Goal: Task Accomplishment & Management: Use online tool/utility

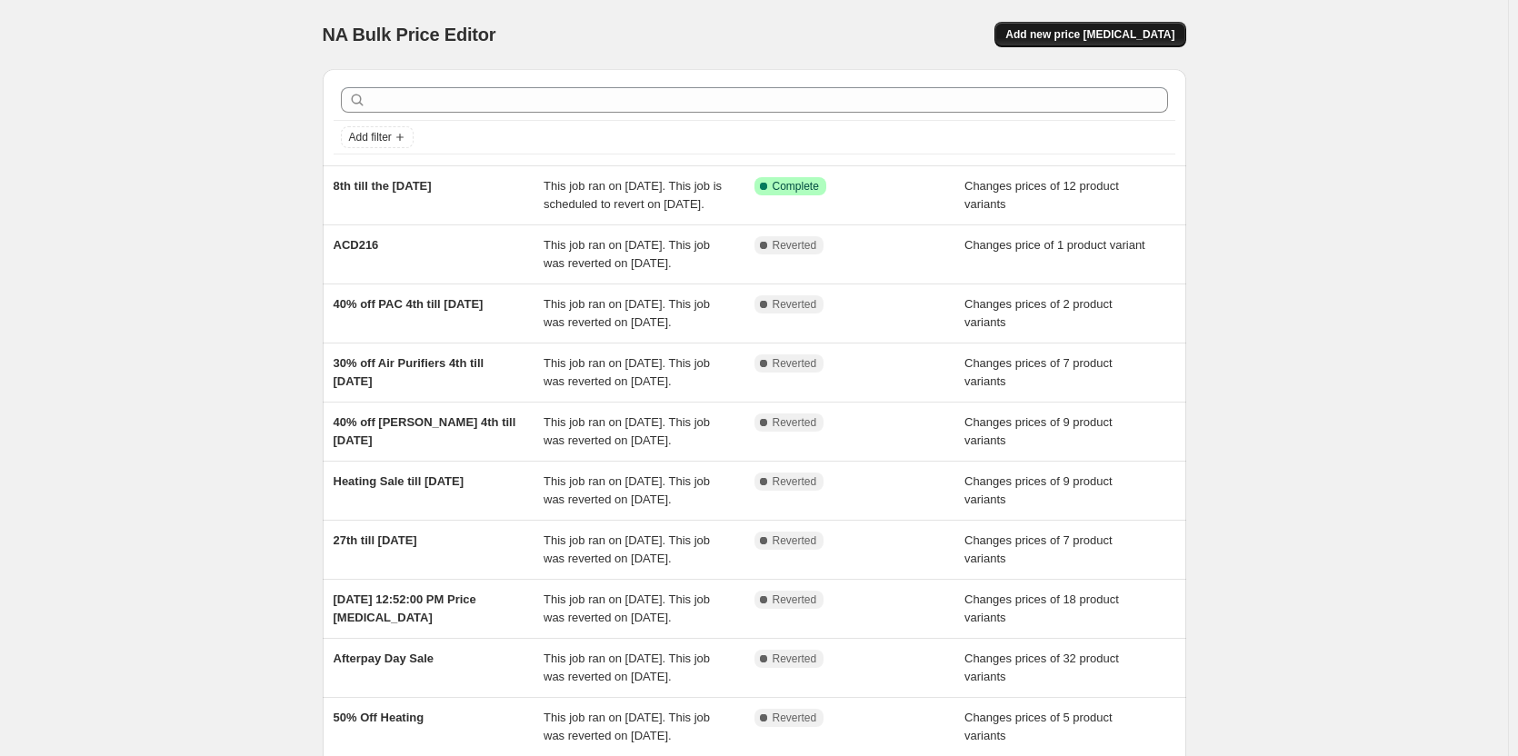
click at [1092, 43] on button "Add new price [MEDICAL_DATA]" at bounding box center [1089, 34] width 191 height 25
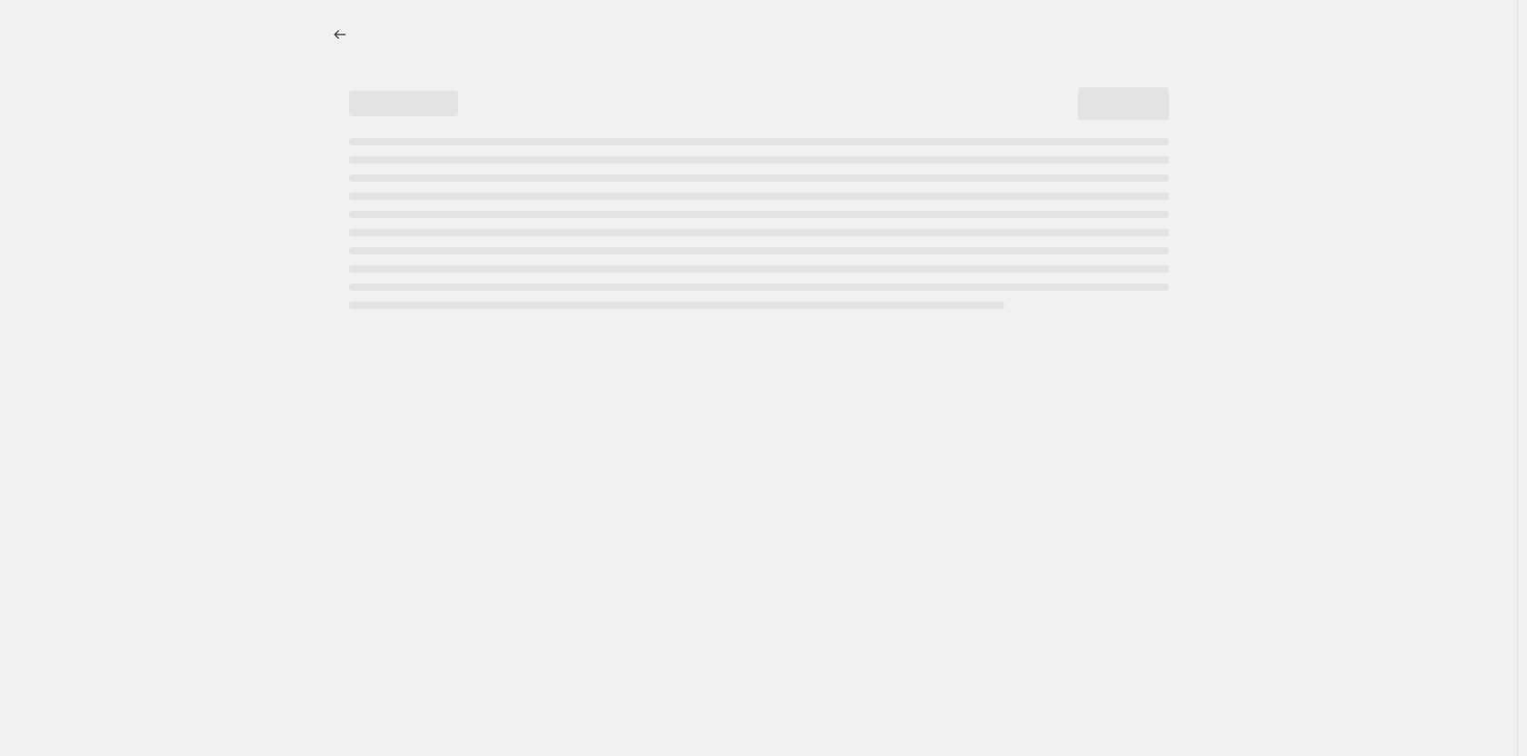
select select "percentage"
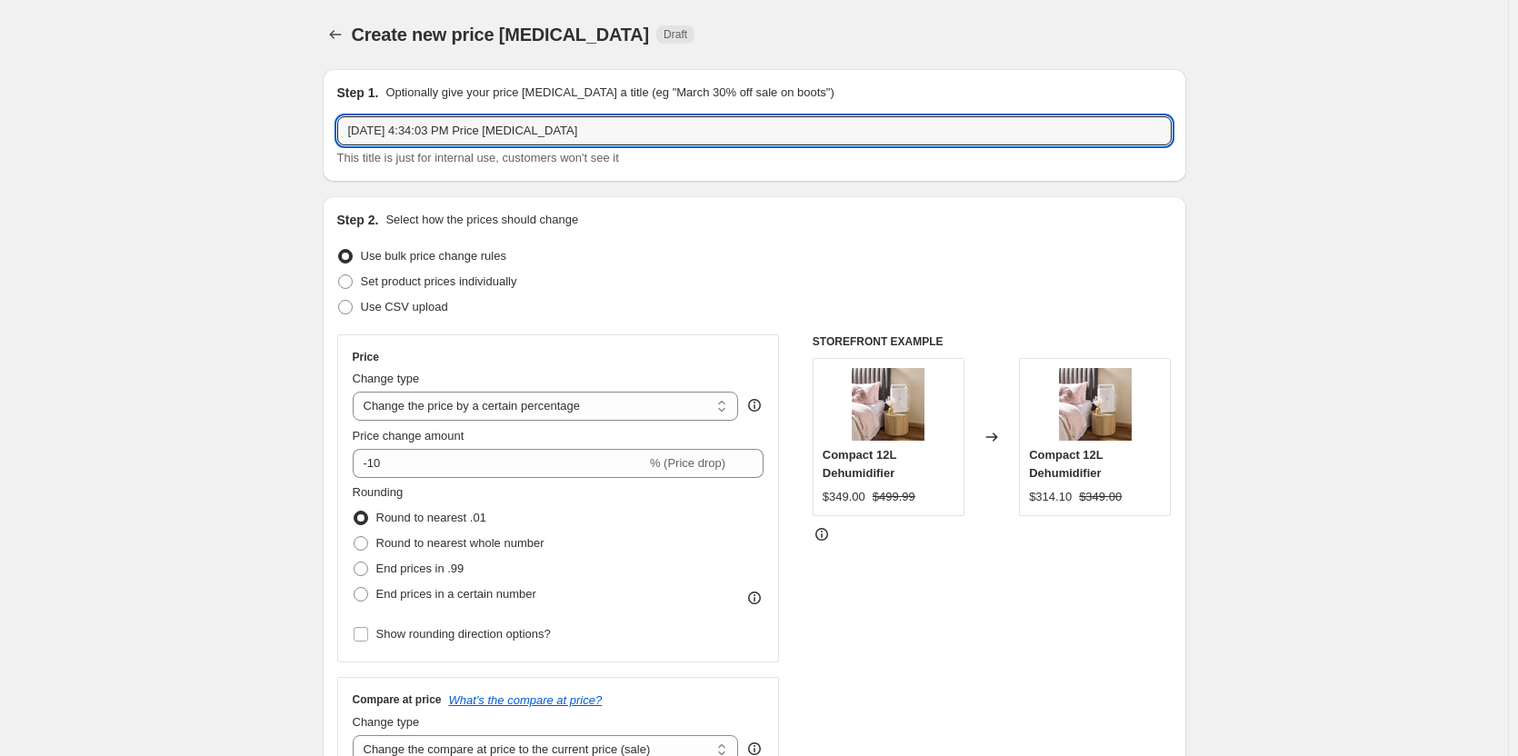
drag, startPoint x: 656, startPoint y: 135, endPoint x: 298, endPoint y: 131, distance: 358.1
type input "17th till [DATE]"
click at [348, 282] on span at bounding box center [345, 281] width 15 height 15
click at [339, 275] on input "Set product prices individually" at bounding box center [338, 274] width 1 height 1
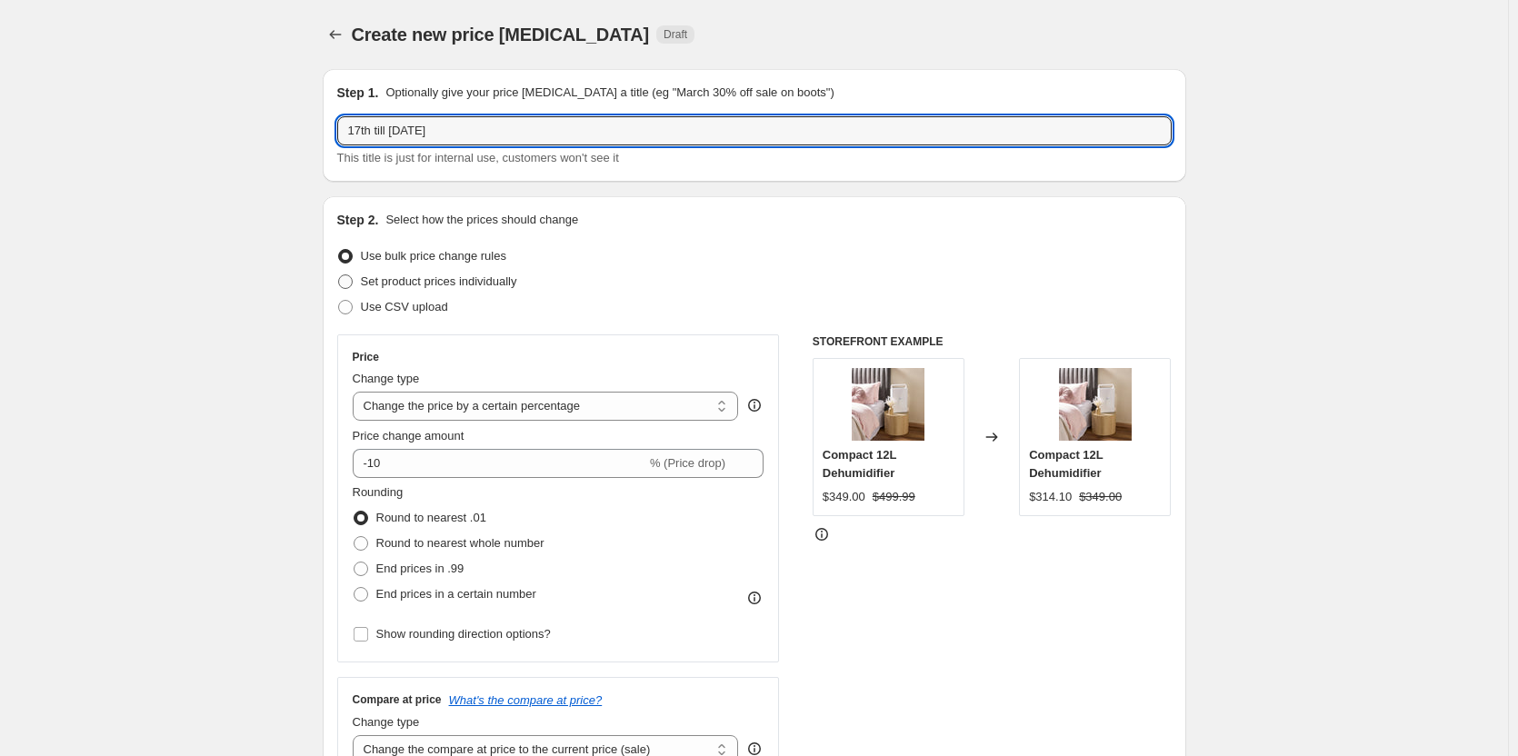
radio input "true"
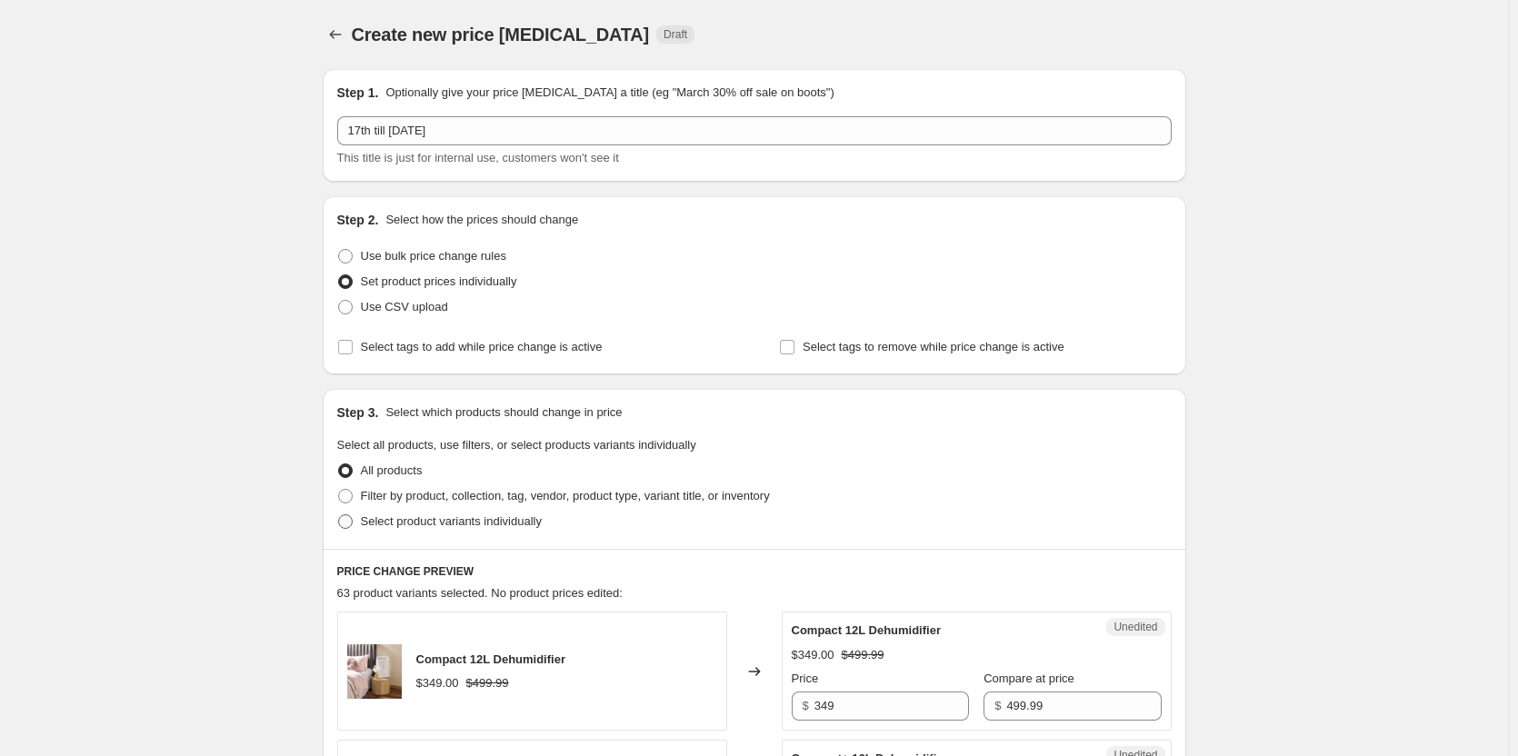
click at [351, 525] on span at bounding box center [345, 521] width 15 height 15
click at [339, 515] on input "Select product variants individually" at bounding box center [338, 514] width 1 height 1
radio input "true"
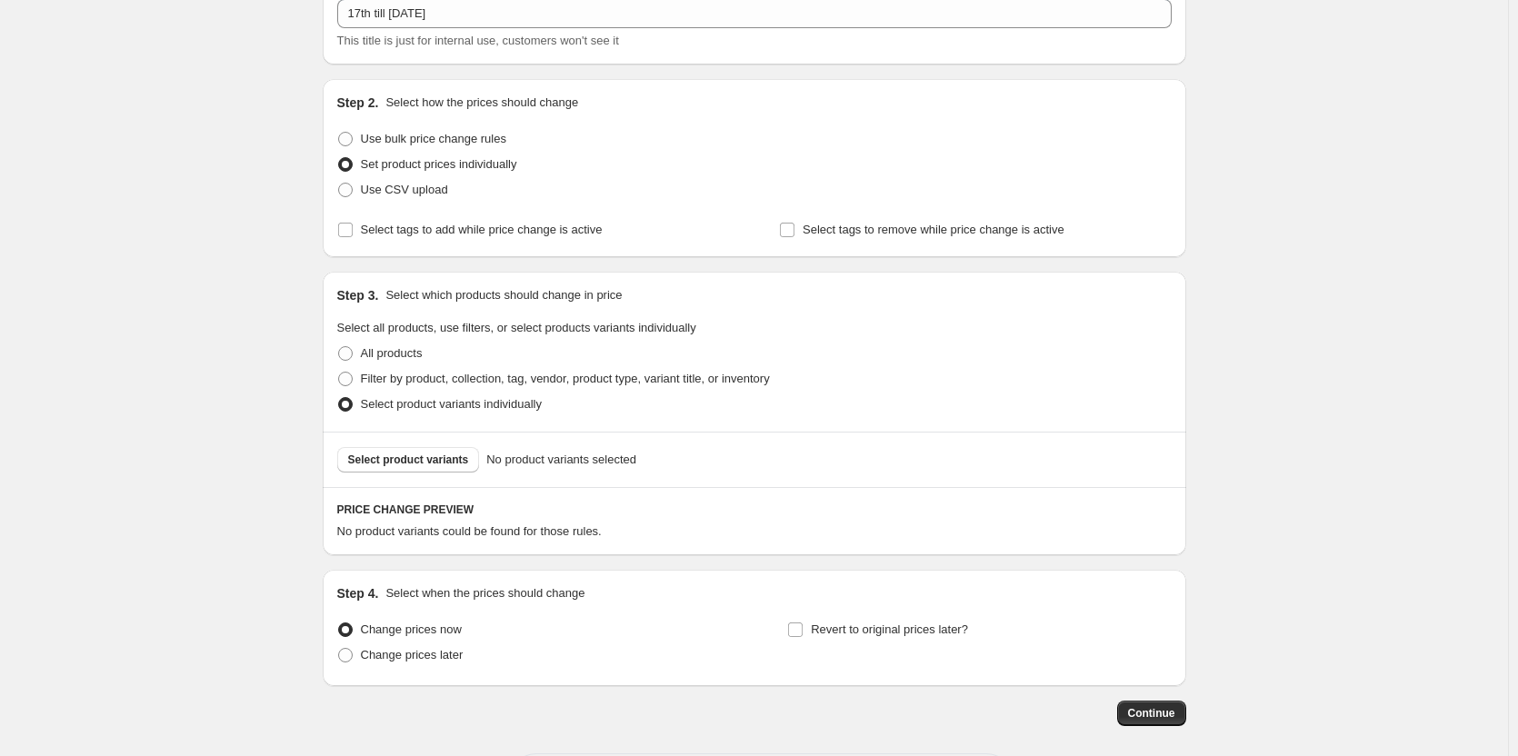
scroll to position [198, 0]
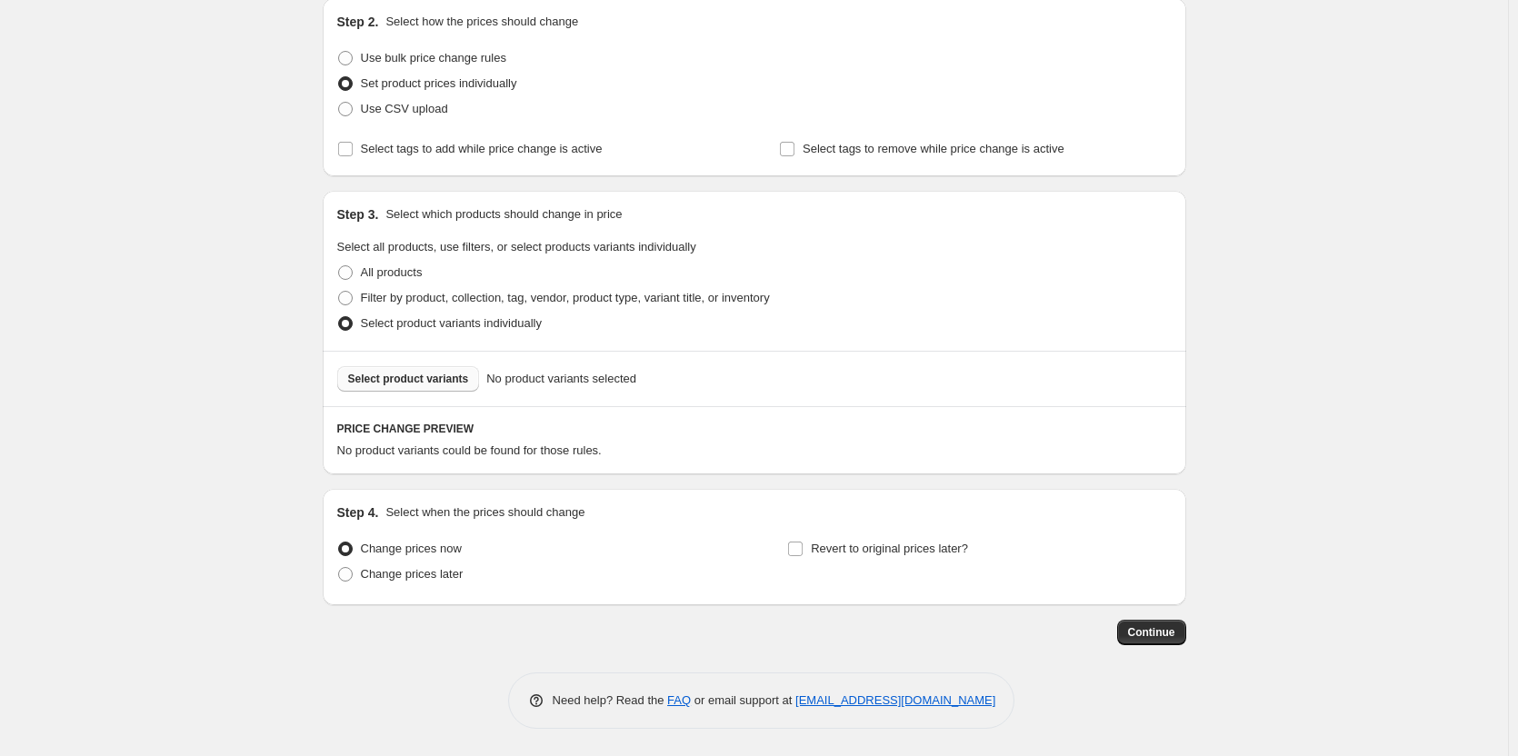
click at [412, 375] on span "Select product variants" at bounding box center [408, 379] width 121 height 15
click at [397, 378] on span "Select product variants" at bounding box center [408, 379] width 121 height 15
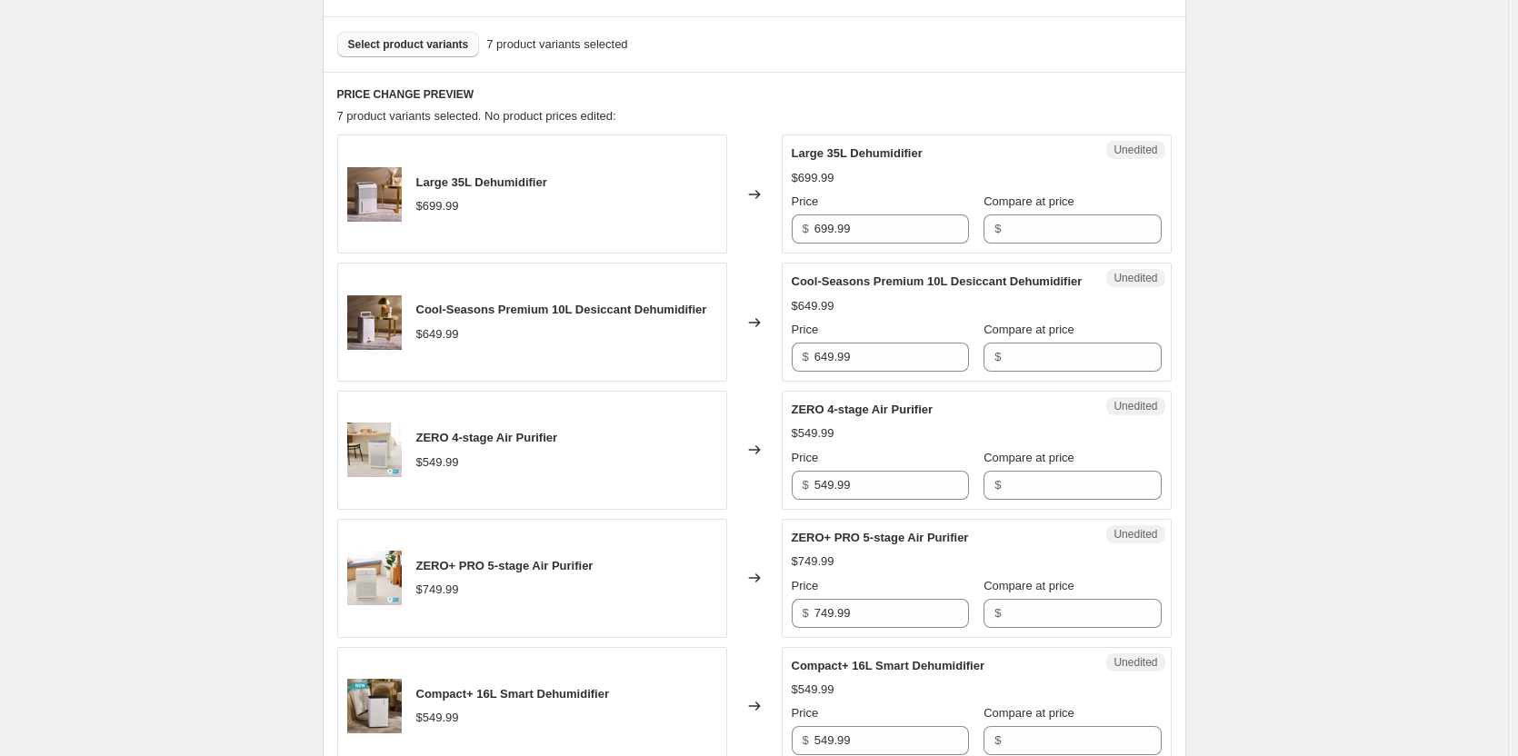
scroll to position [562, 0]
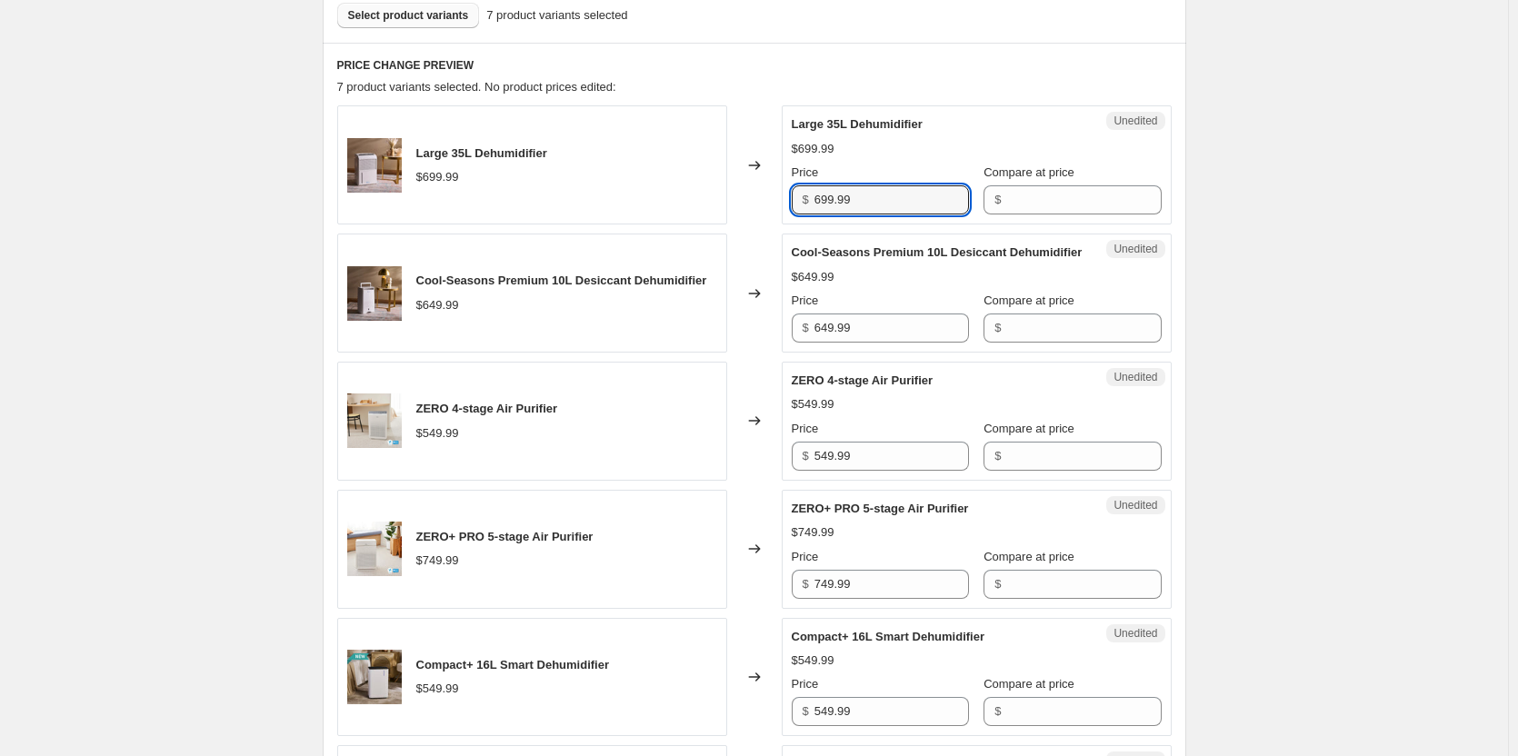
drag, startPoint x: 911, startPoint y: 204, endPoint x: 753, endPoint y: 203, distance: 158.1
click at [753, 203] on div "Large 35L Dehumidifier $699.99 Changed to Unedited Large 35L Dehumidifier $699.…" at bounding box center [754, 164] width 834 height 119
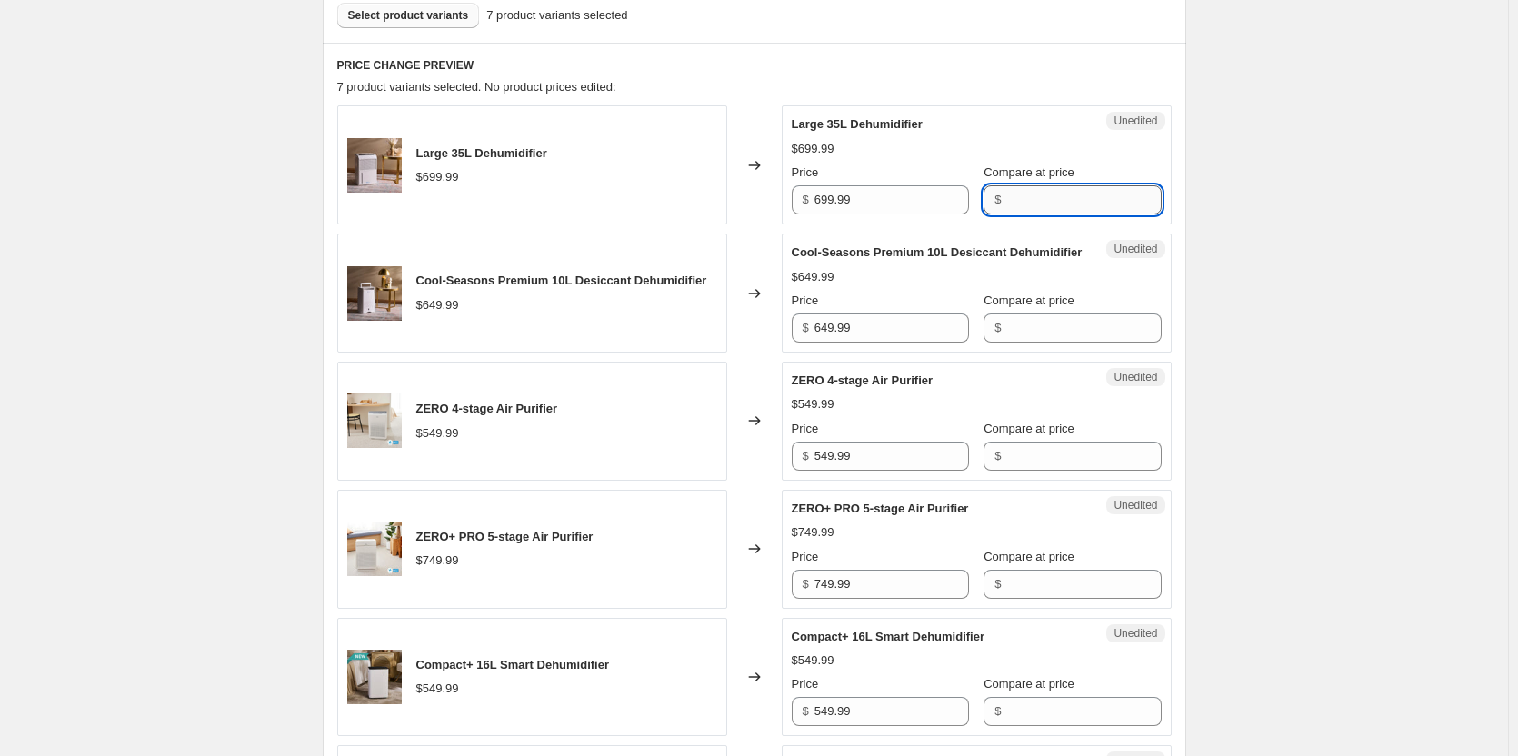
click at [1034, 204] on input "Compare at price" at bounding box center [1083, 199] width 154 height 29
paste input "699.99"
type input "699.99"
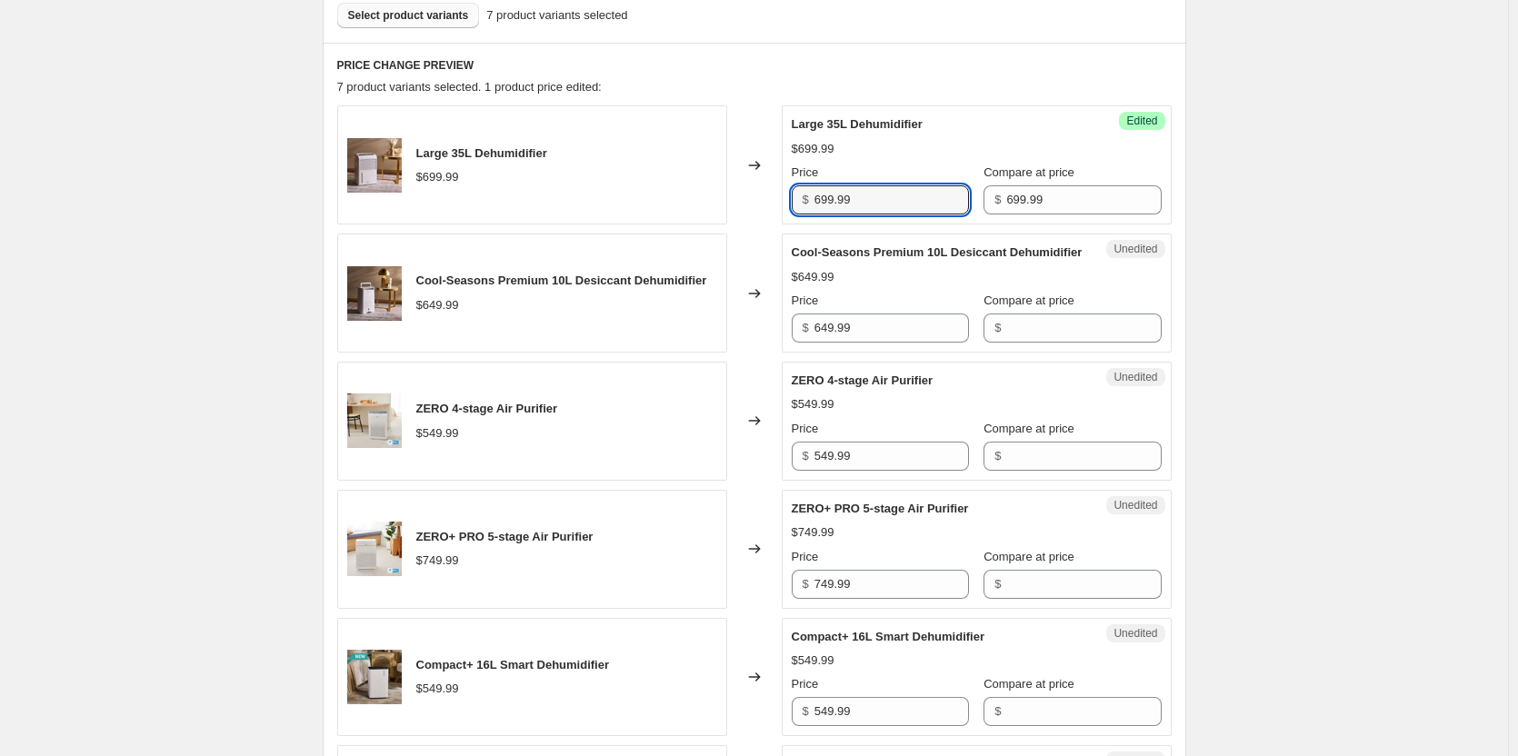
drag, startPoint x: 903, startPoint y: 200, endPoint x: 682, endPoint y: 198, distance: 220.8
click at [682, 198] on div "Large 35L Dehumidifier $699.99 Changed to Success Edited Large 35L Dehumidifier…" at bounding box center [754, 164] width 834 height 119
type input "489.00"
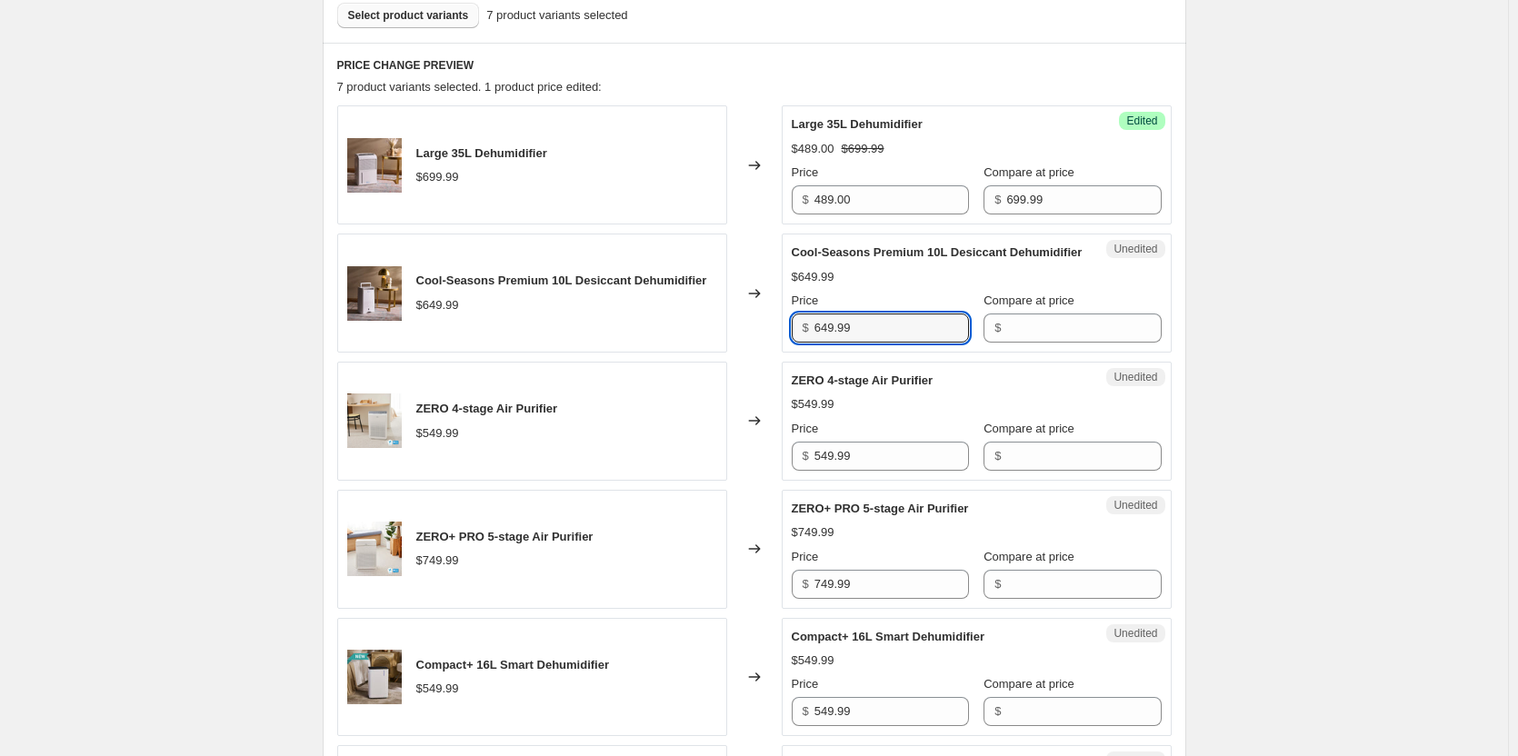
drag, startPoint x: 895, startPoint y: 351, endPoint x: 762, endPoint y: 340, distance: 133.1
click at [762, 340] on div "Cool-Seasons Premium 10L Desiccant Dehumidifier $649.99 Changed to Unedited Coo…" at bounding box center [754, 293] width 834 height 119
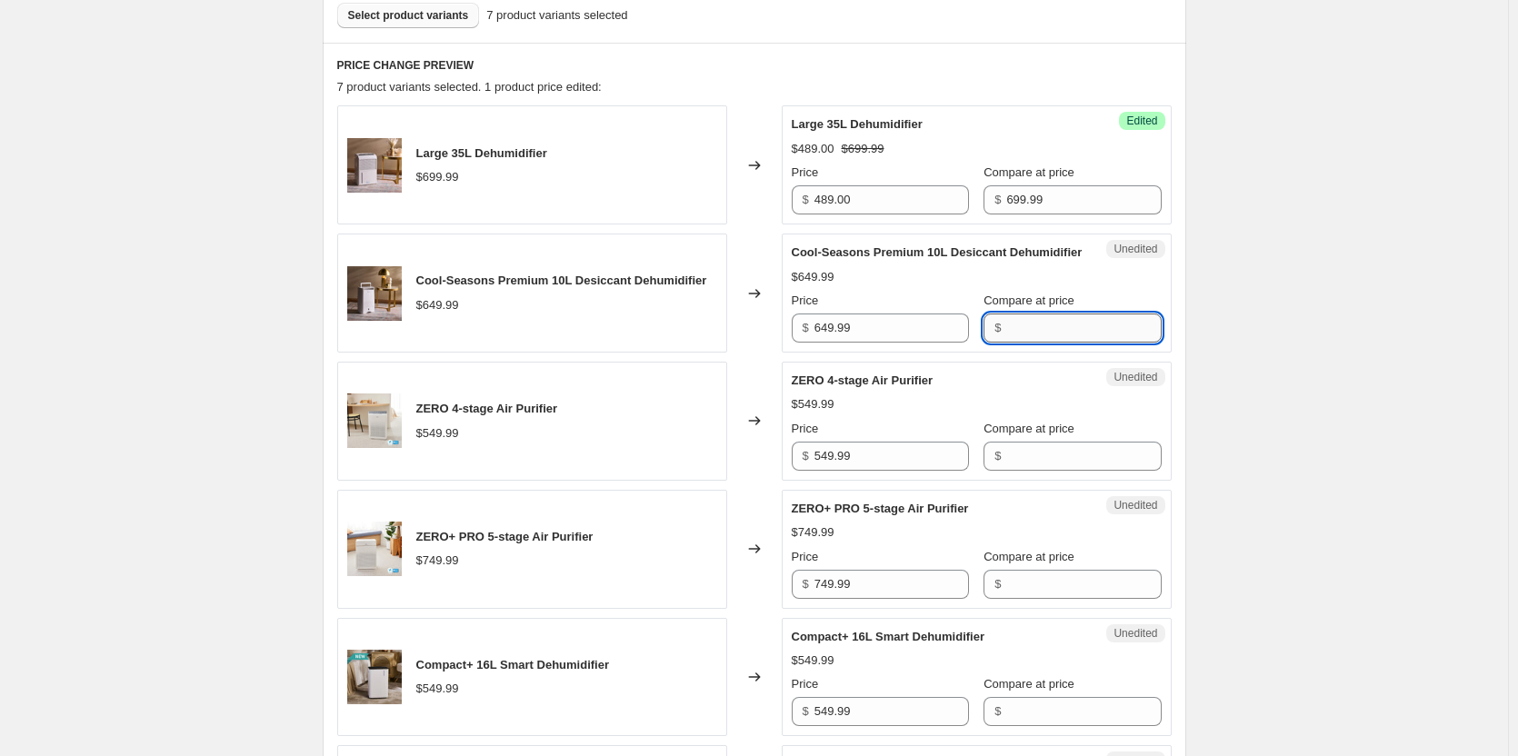
click at [1061, 338] on input "Compare at price" at bounding box center [1083, 328] width 154 height 29
paste input "649.99"
type input "649.99"
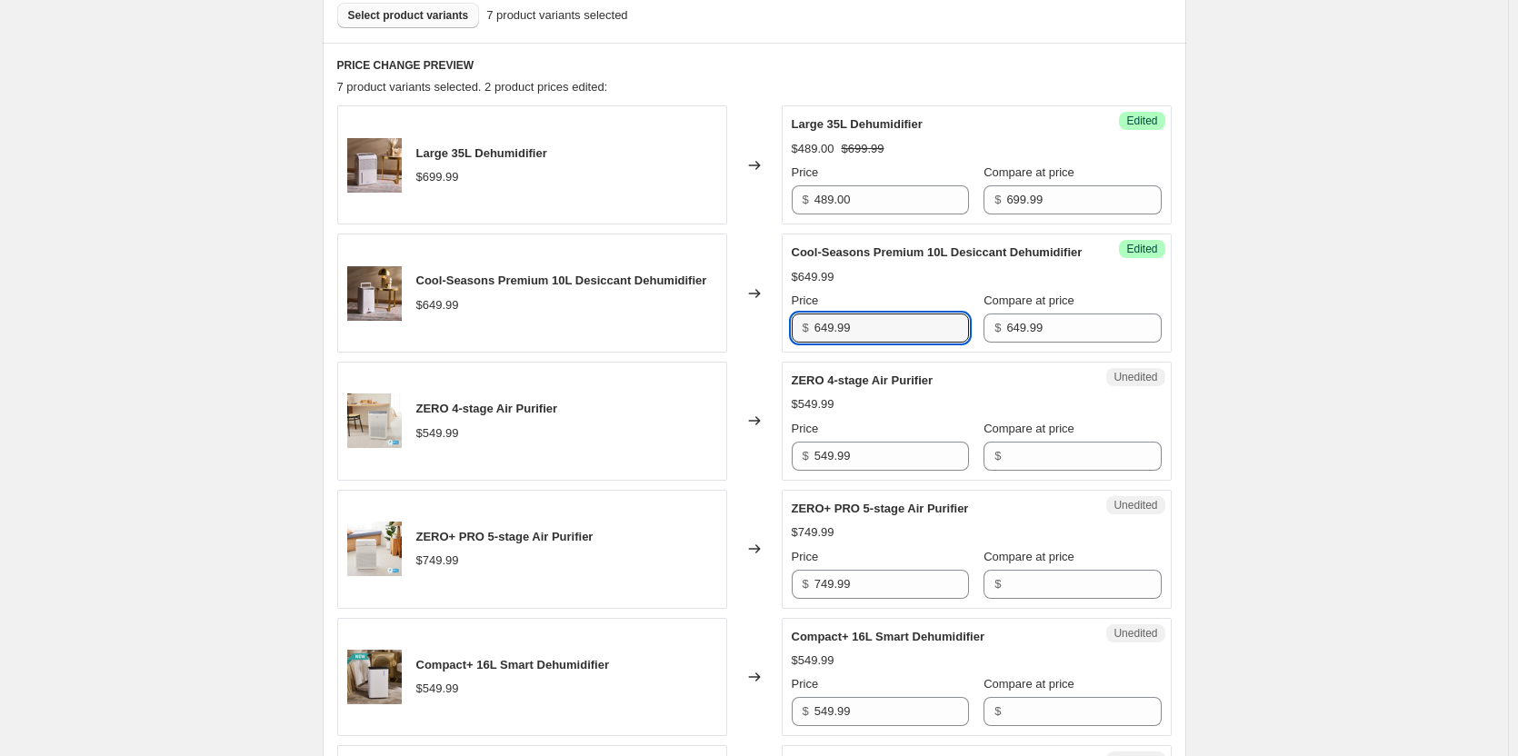
drag, startPoint x: 927, startPoint y: 355, endPoint x: 722, endPoint y: 336, distance: 206.3
click at [722, 336] on div "Cool-Seasons Premium 10L Desiccant Dehumidifier $649.99 Changed to Success Edit…" at bounding box center [754, 293] width 834 height 119
type input "449.00"
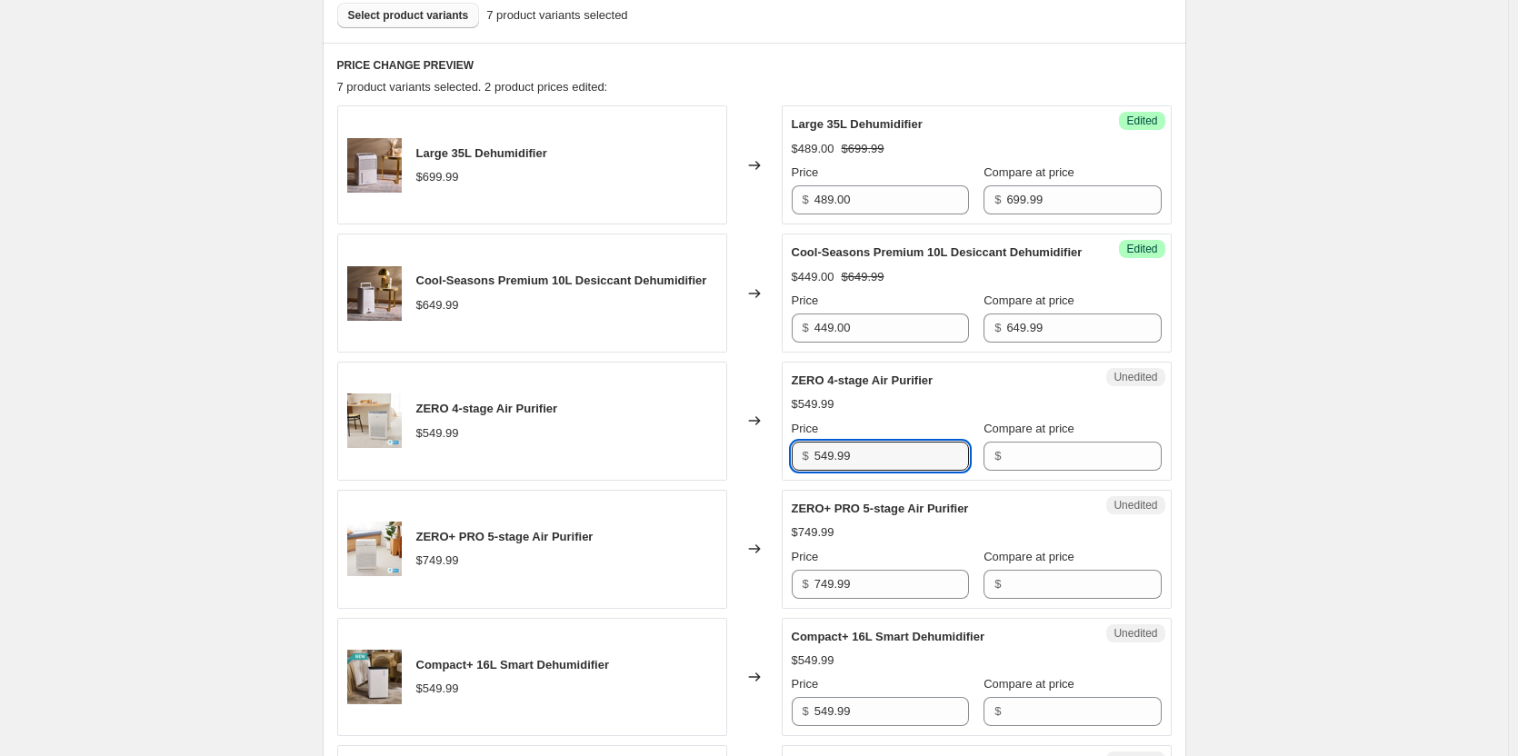
drag, startPoint x: 878, startPoint y: 470, endPoint x: 754, endPoint y: 466, distance: 123.6
click at [754, 466] on div "ZERO 4-stage Air Purifier $549.99 Changed to Unedited ZERO 4-stage Air Purifier…" at bounding box center [754, 421] width 834 height 119
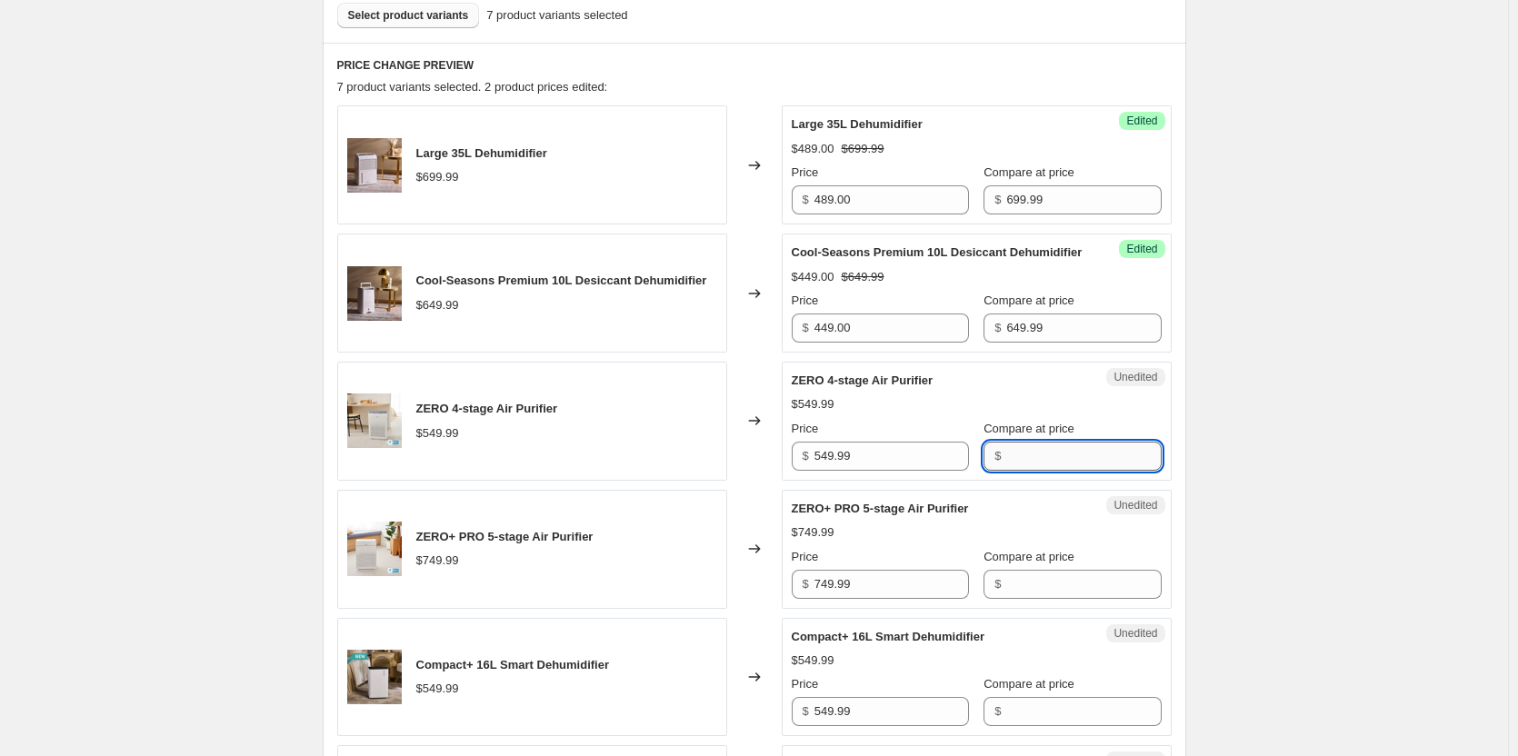
click at [1061, 471] on input "Compare at price" at bounding box center [1083, 456] width 154 height 29
paste input "549.99"
type input "549.99"
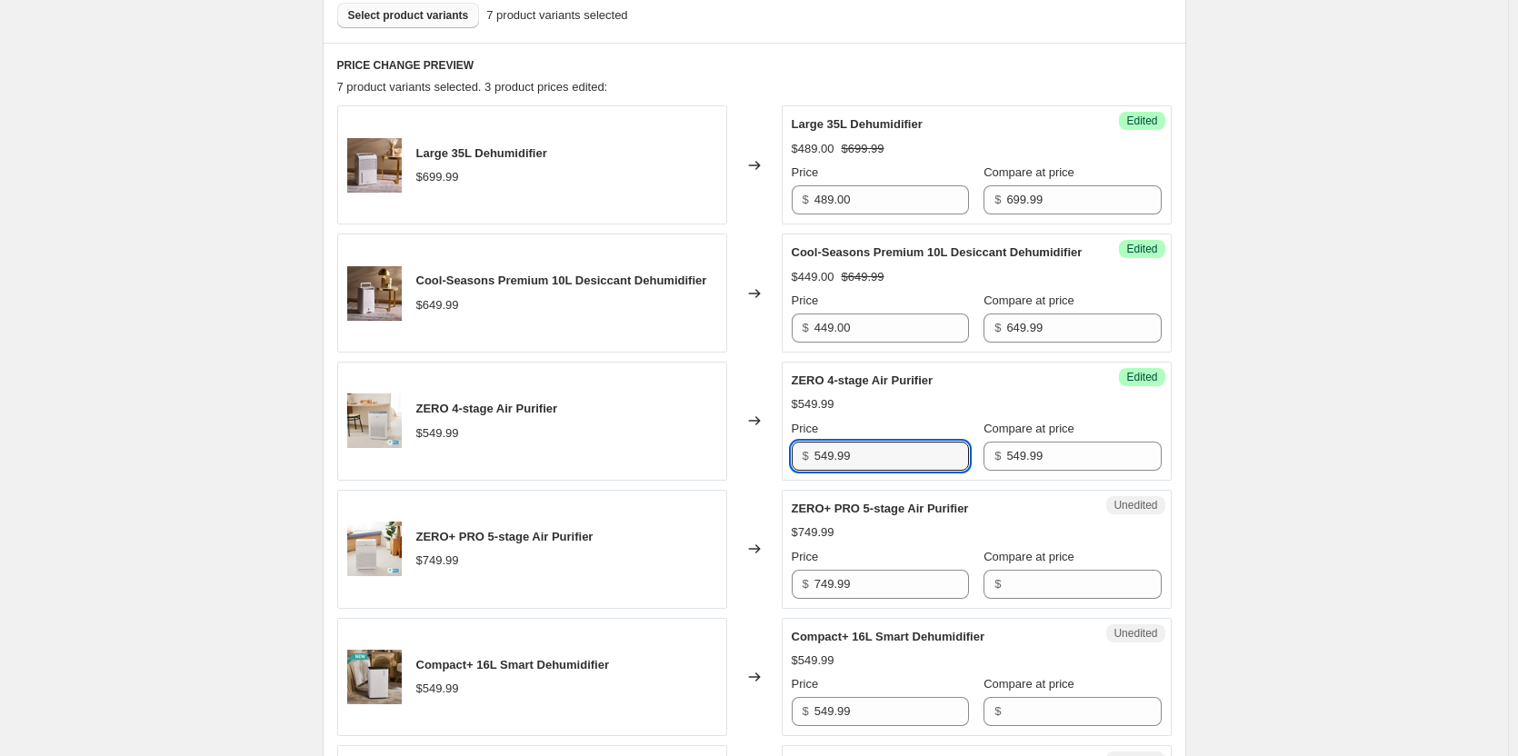
drag, startPoint x: 906, startPoint y: 478, endPoint x: 719, endPoint y: 480, distance: 187.2
click at [719, 480] on div "ZERO 4-stage Air Purifier $549.99 Changed to Success Edited ZERO 4-stage Air Pu…" at bounding box center [754, 421] width 834 height 119
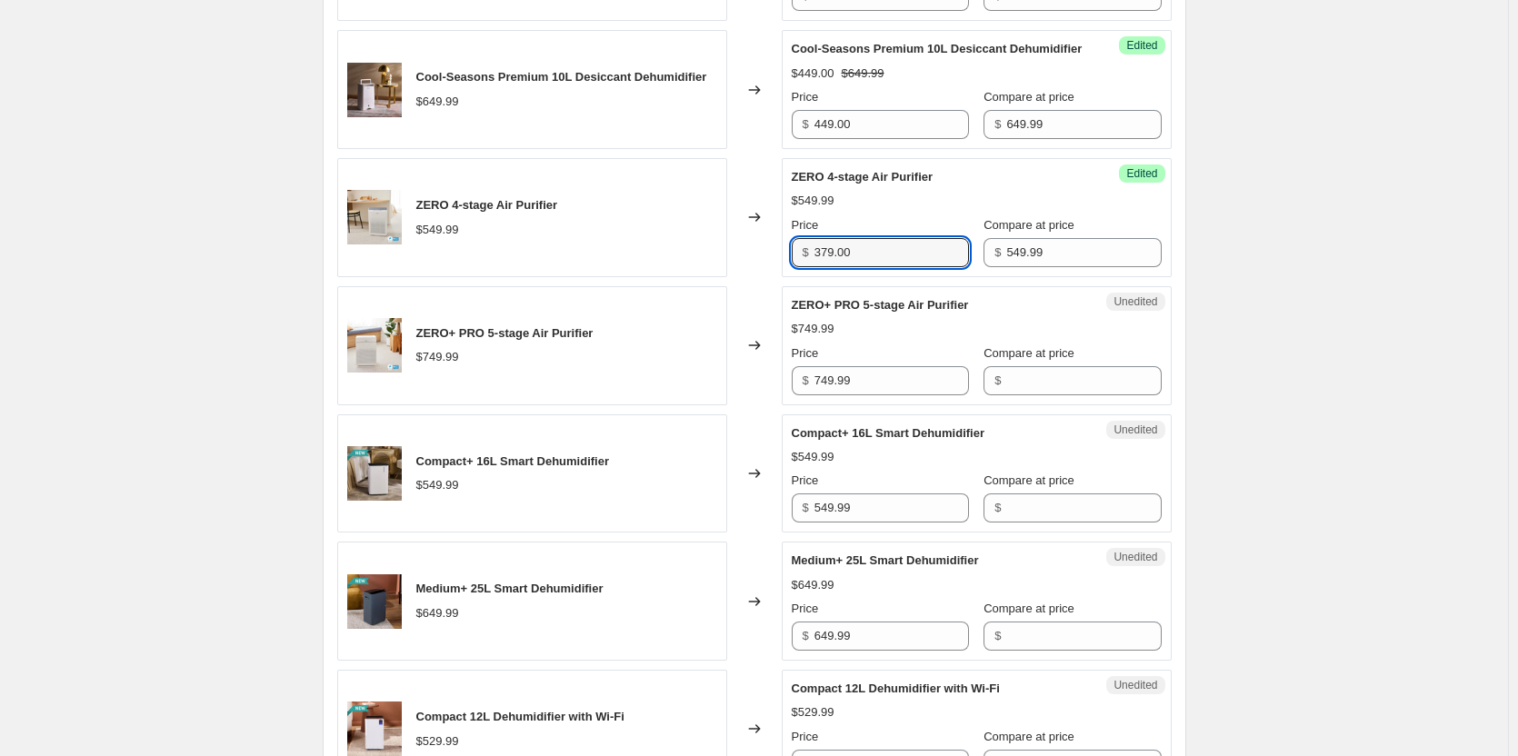
scroll to position [834, 0]
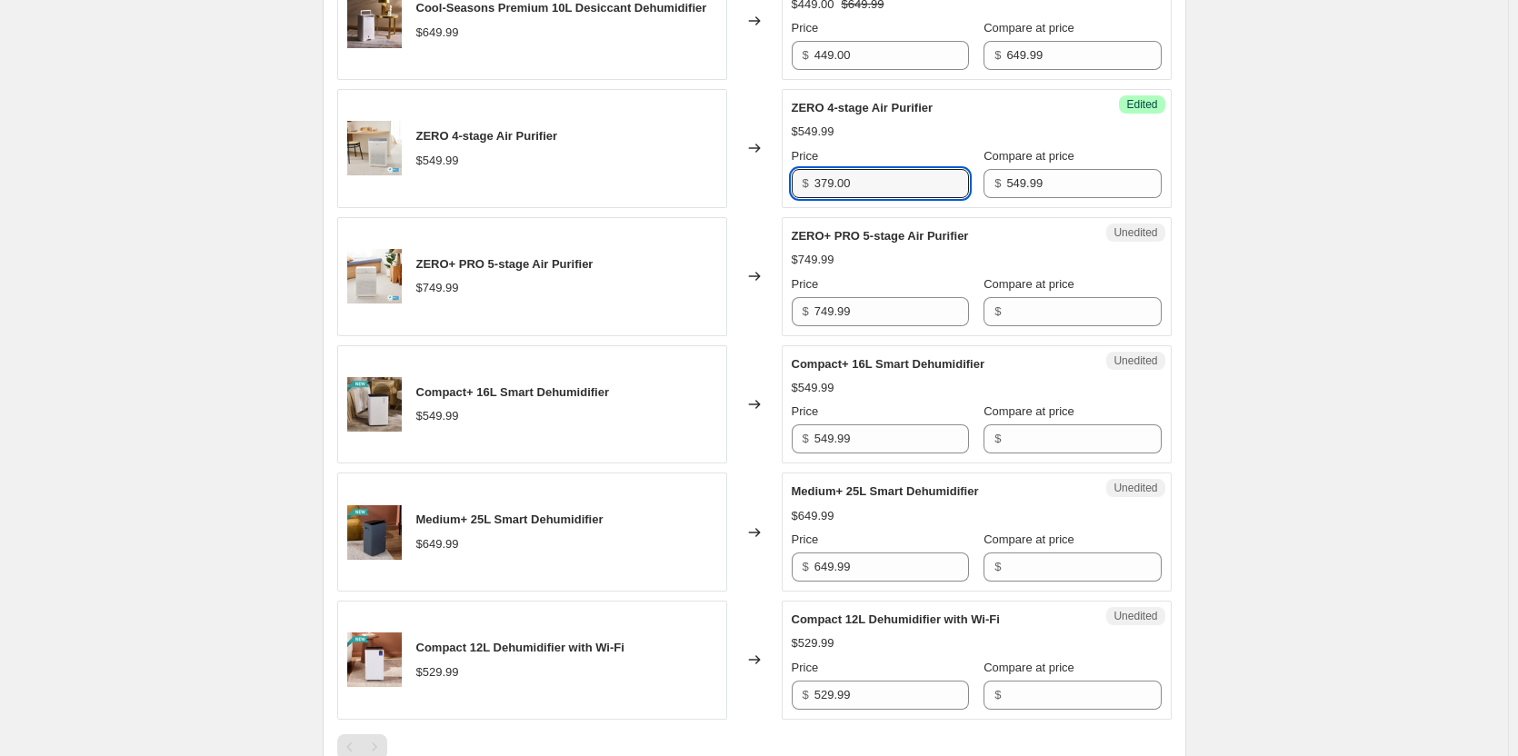
type input "379.00"
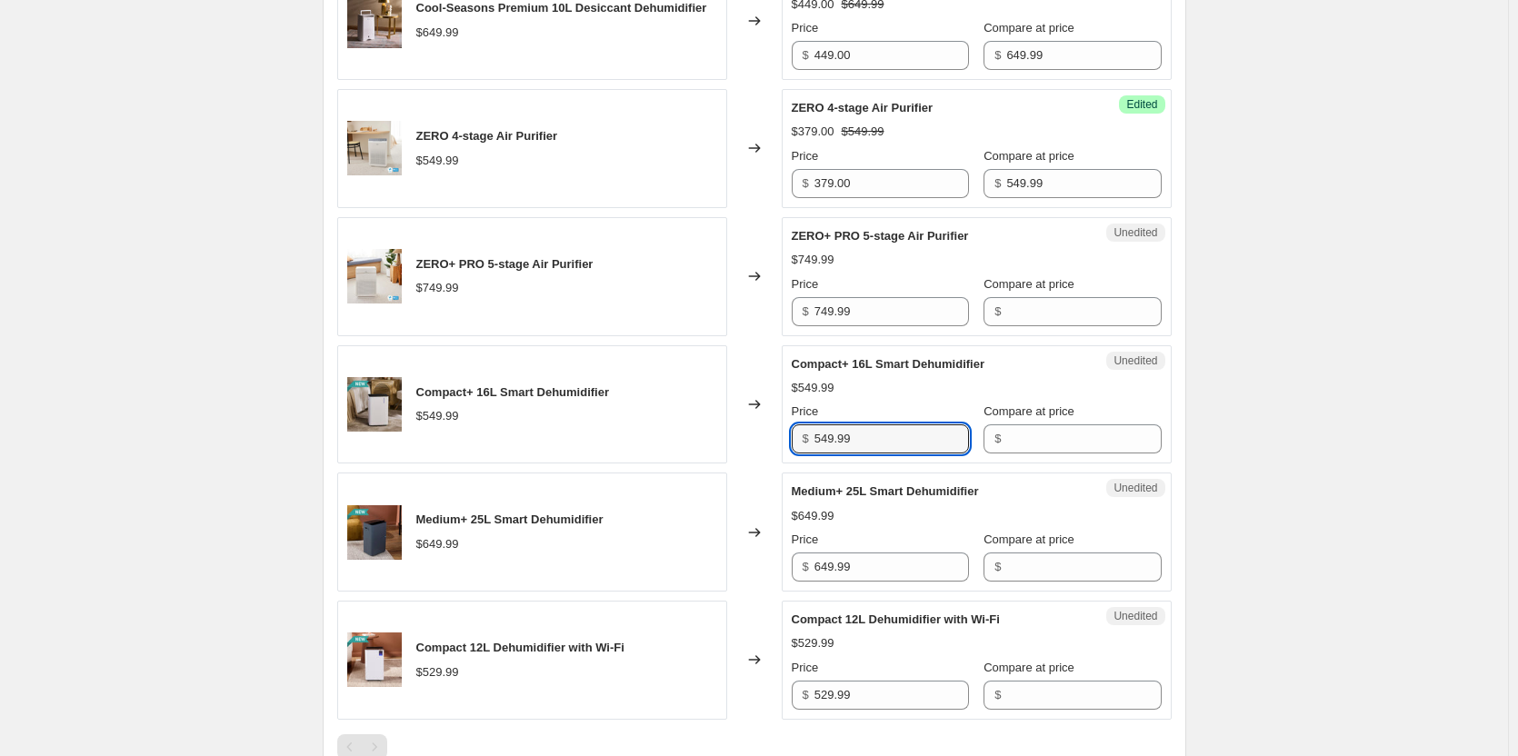
drag, startPoint x: 894, startPoint y: 459, endPoint x: 714, endPoint y: 443, distance: 180.6
click at [714, 443] on div "Compact+ 16L Smart Dehumidifier $549.99 Changed to Unedited Compact+ 16L Smart …" at bounding box center [754, 404] width 834 height 119
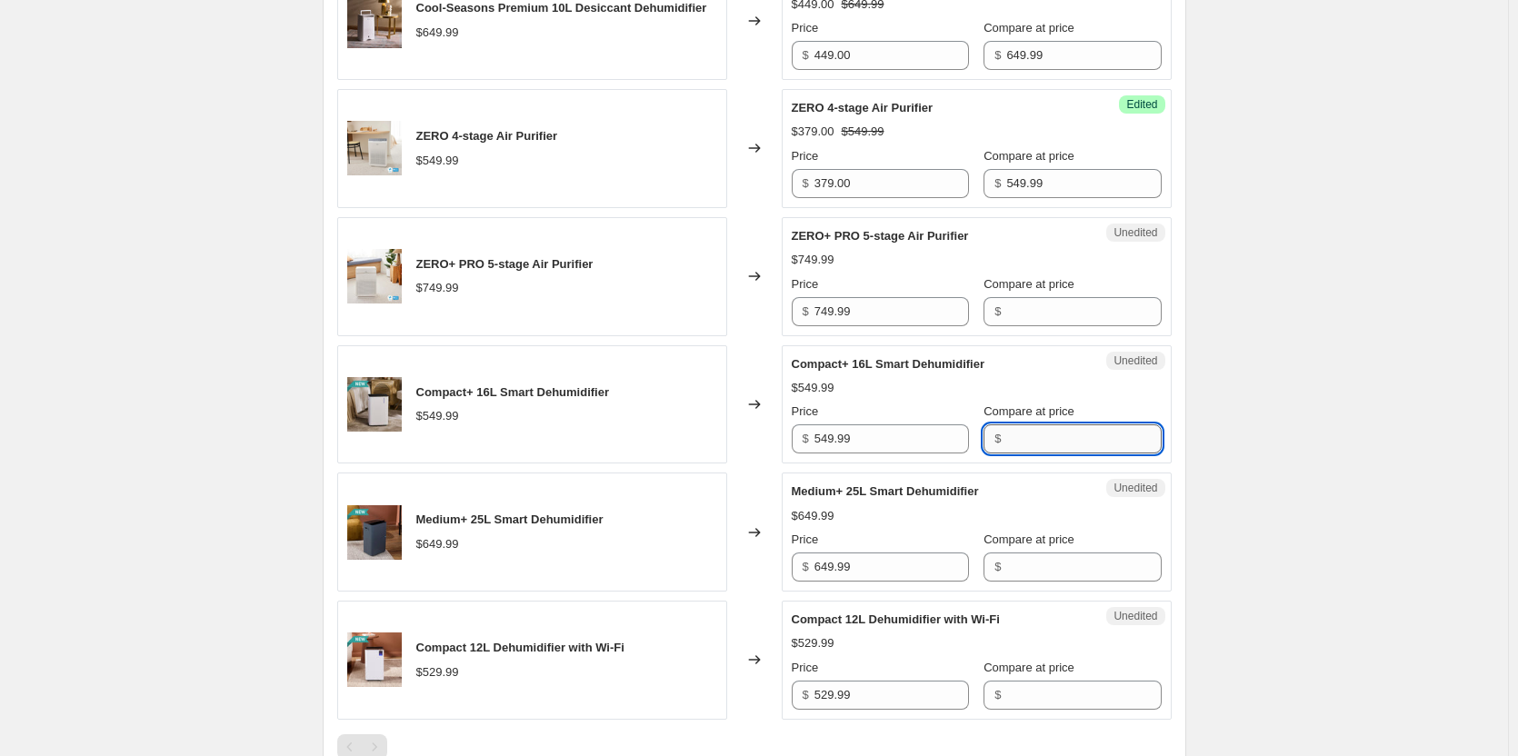
click at [1020, 453] on input "Compare at price" at bounding box center [1083, 438] width 154 height 29
paste input "549.99"
type input "549.99"
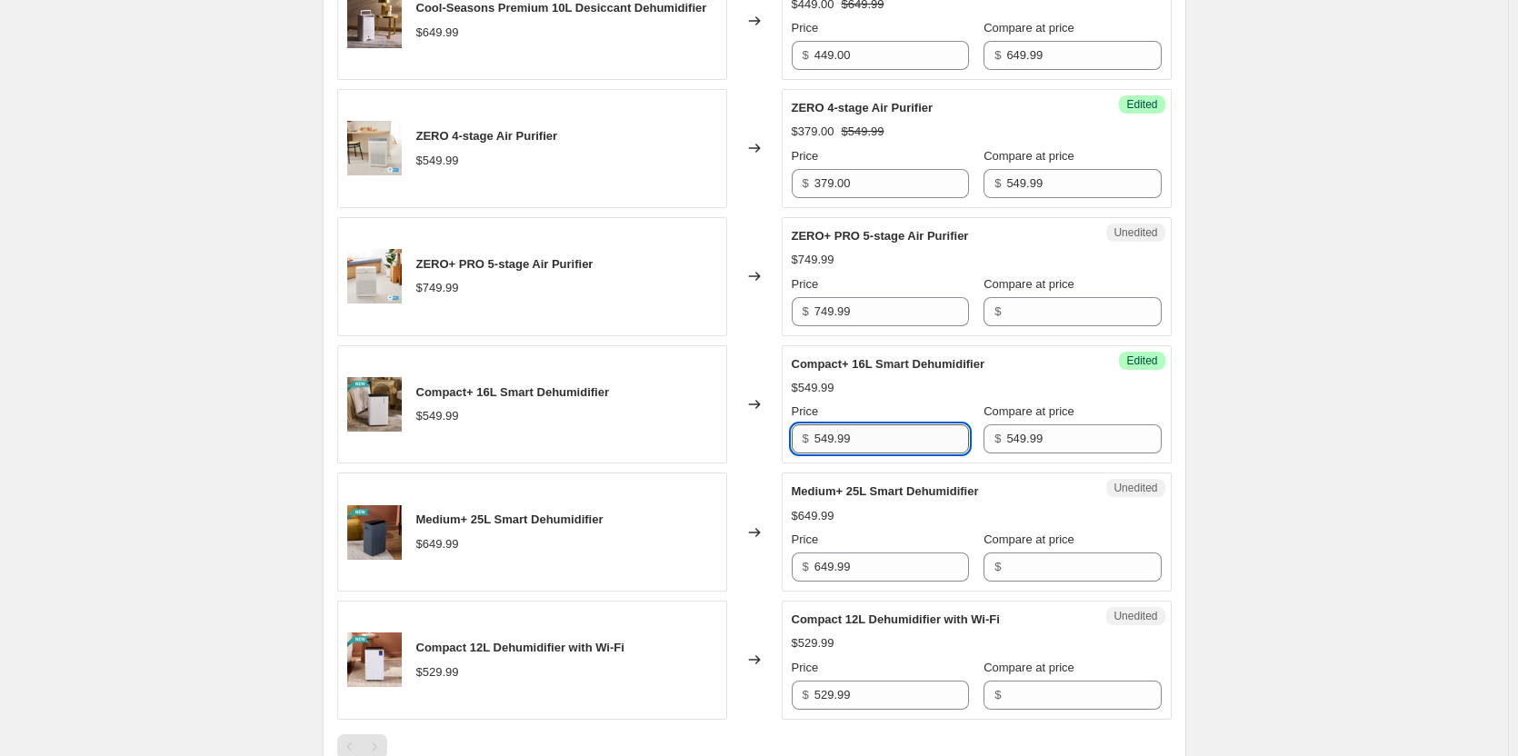
click at [846, 453] on input "549.99" at bounding box center [891, 438] width 154 height 29
drag, startPoint x: 872, startPoint y: 460, endPoint x: 753, endPoint y: 453, distance: 119.3
click at [753, 453] on div "Compact+ 16L Smart Dehumidifier $549.99 Changed to Success Edited Compact+ 16L …" at bounding box center [754, 404] width 834 height 119
type input "499.00"
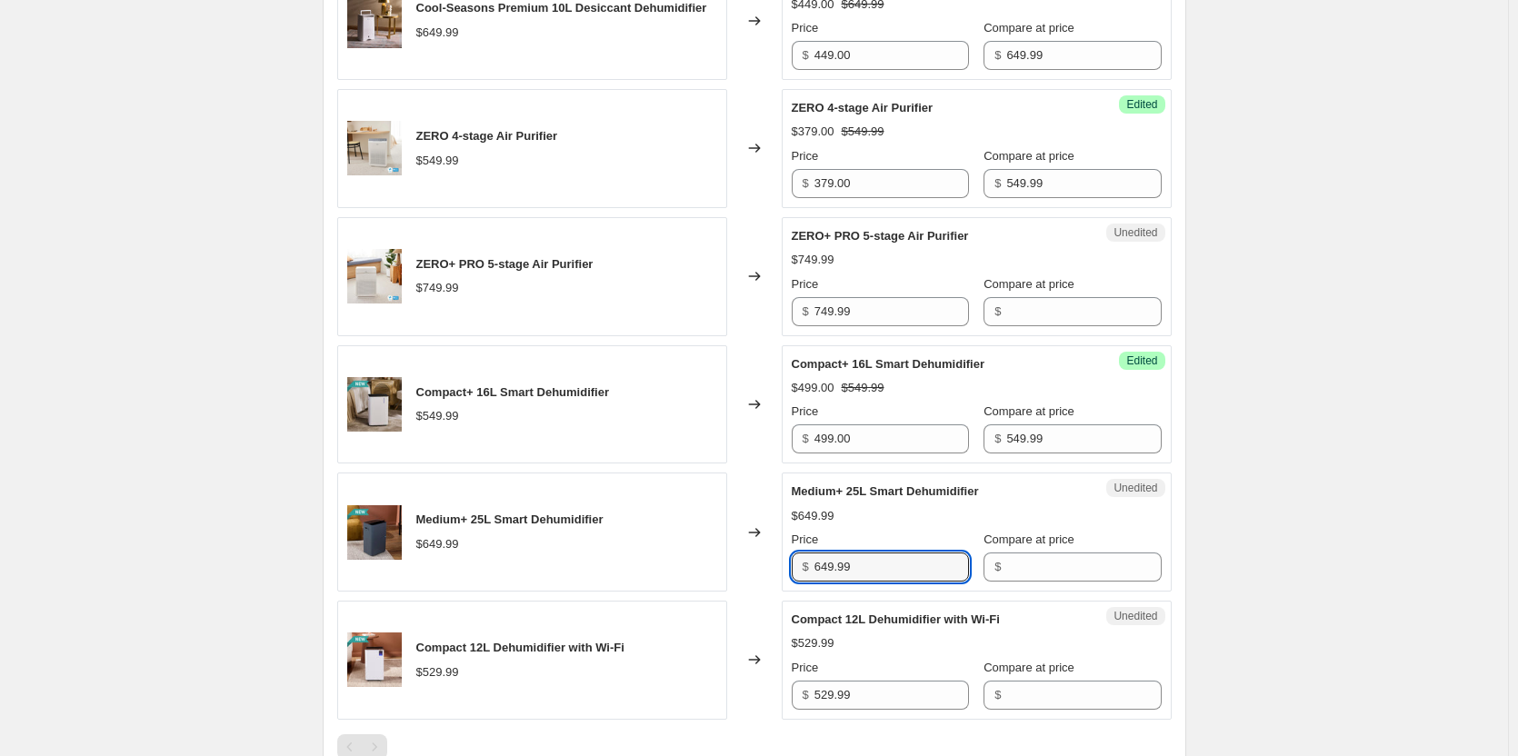
drag, startPoint x: 881, startPoint y: 587, endPoint x: 715, endPoint y: 576, distance: 165.7
click at [715, 576] on div "Medium+ 25L Smart Dehumidifier $649.99 Changed to Unedited Medium+ 25L Smart De…" at bounding box center [754, 532] width 834 height 119
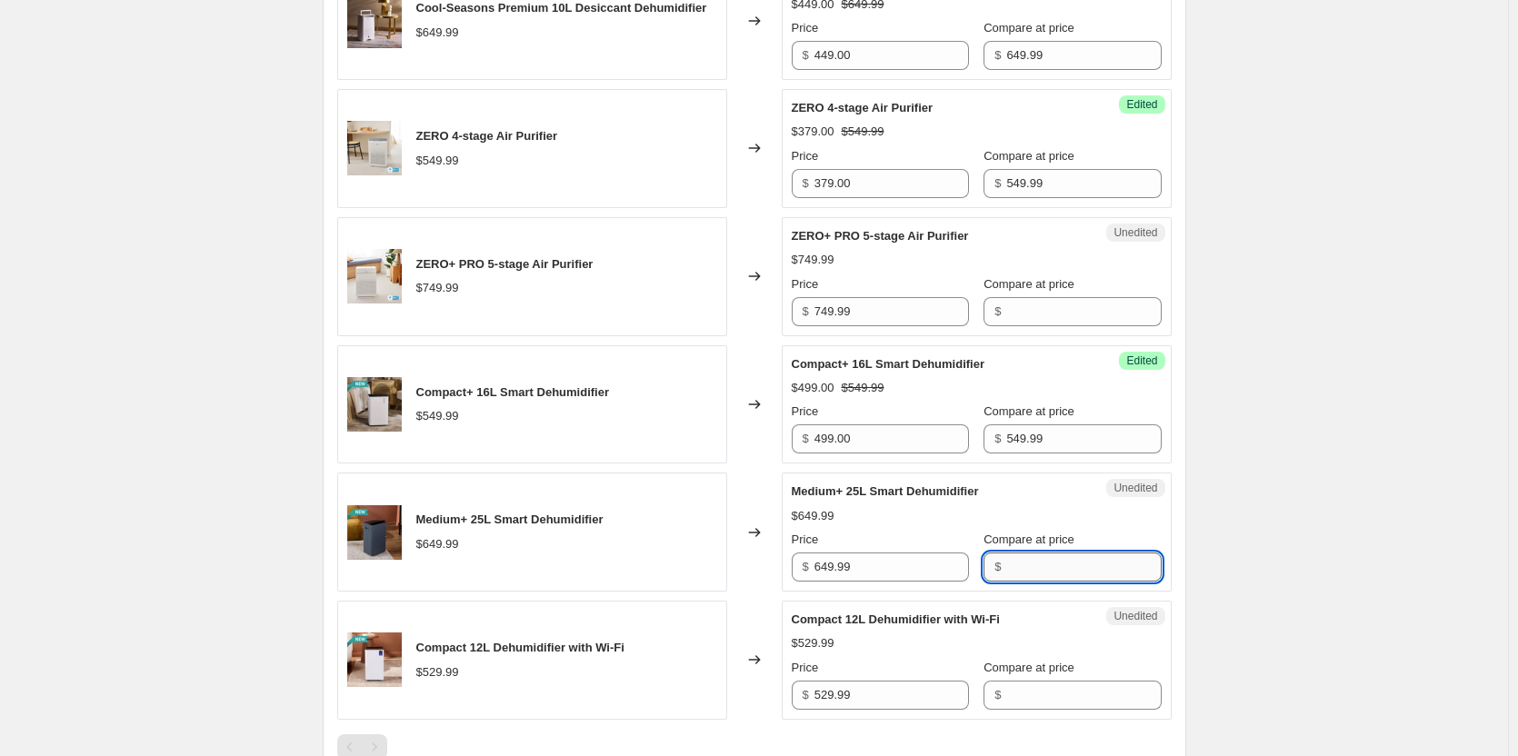
click at [1071, 582] on input "Compare at price" at bounding box center [1083, 566] width 154 height 29
paste input "649.99"
type input "649.99"
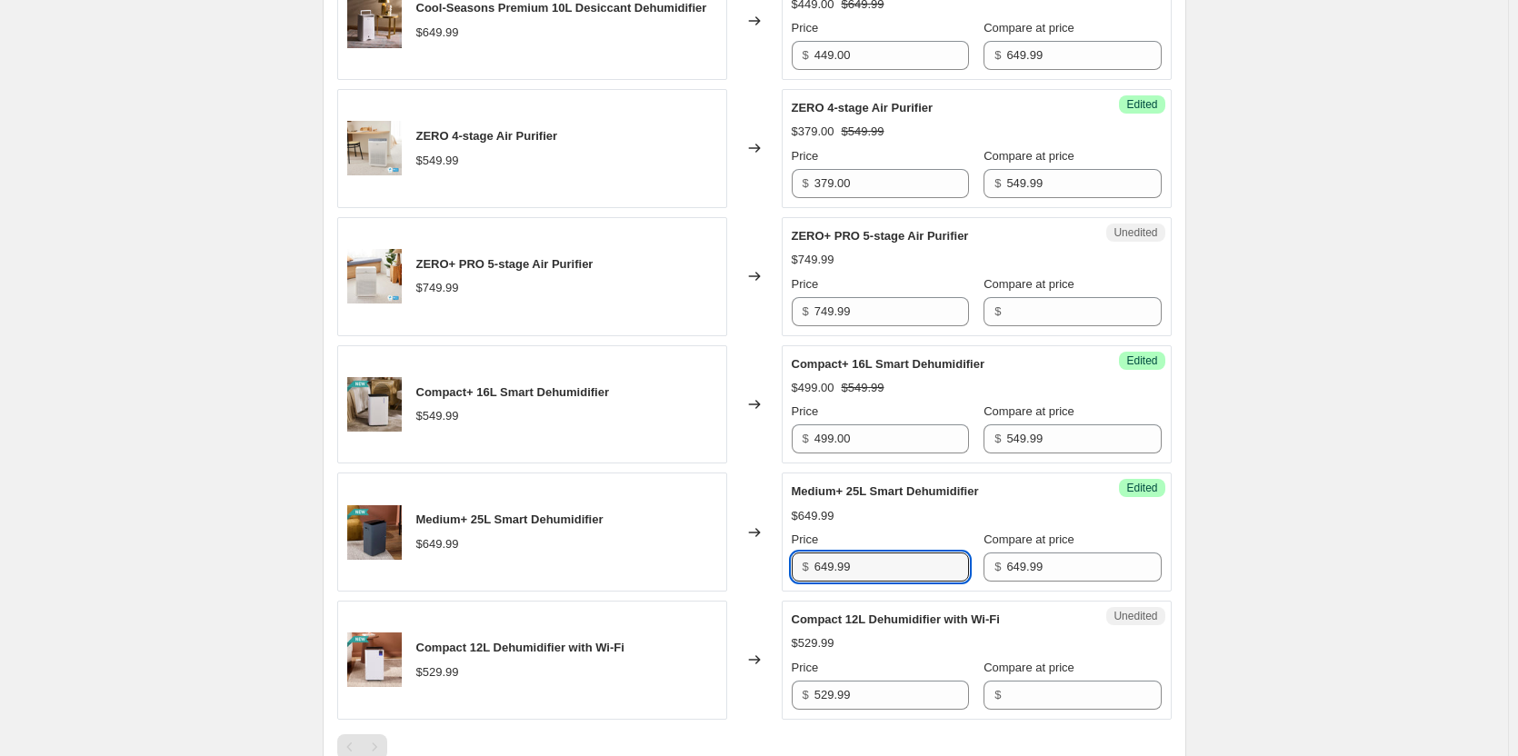
drag, startPoint x: 902, startPoint y: 584, endPoint x: 746, endPoint y: 581, distance: 156.3
click at [746, 581] on div "Medium+ 25L Smart Dehumidifier $649.99 Changed to Success Edited Medium+ 25L Sm…" at bounding box center [754, 532] width 834 height 119
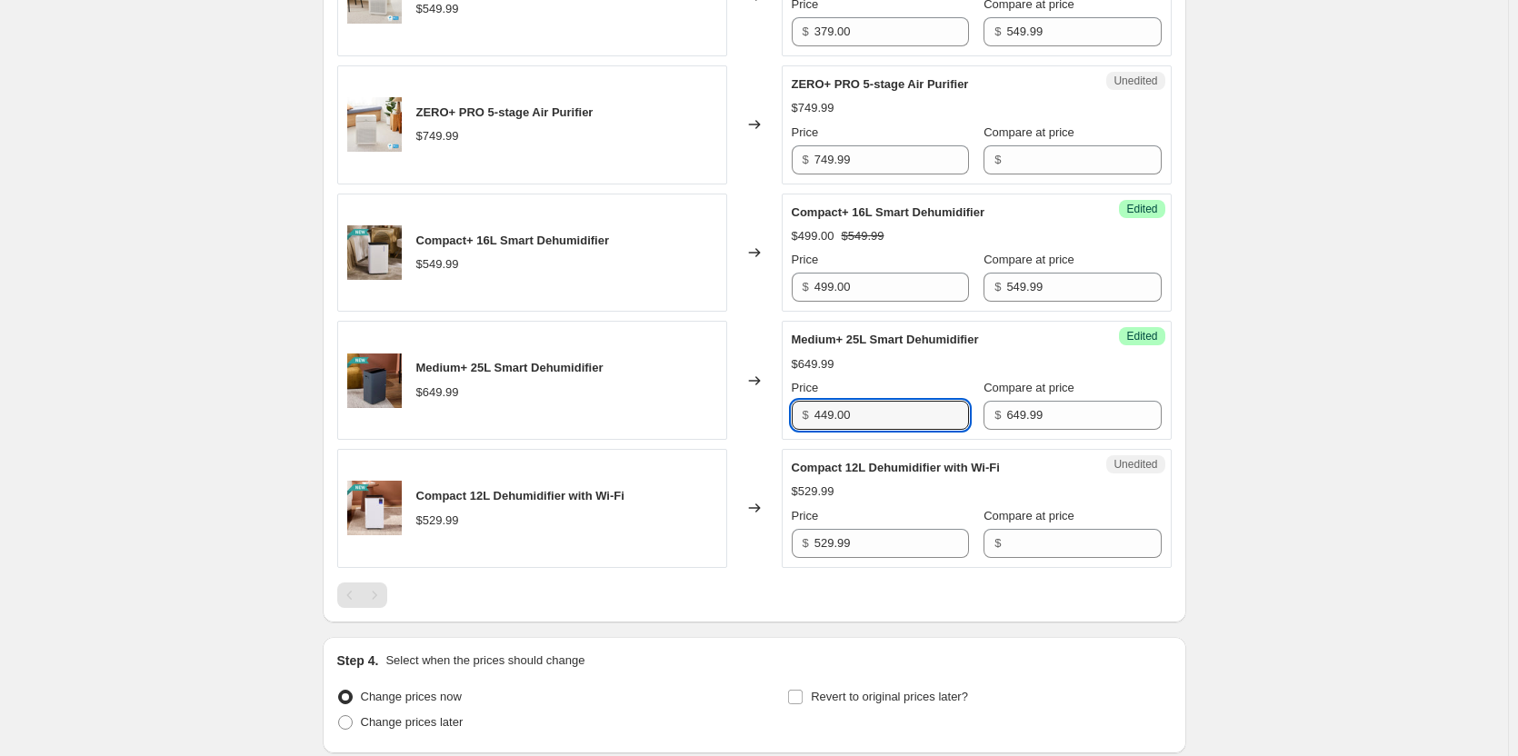
scroll to position [1016, 0]
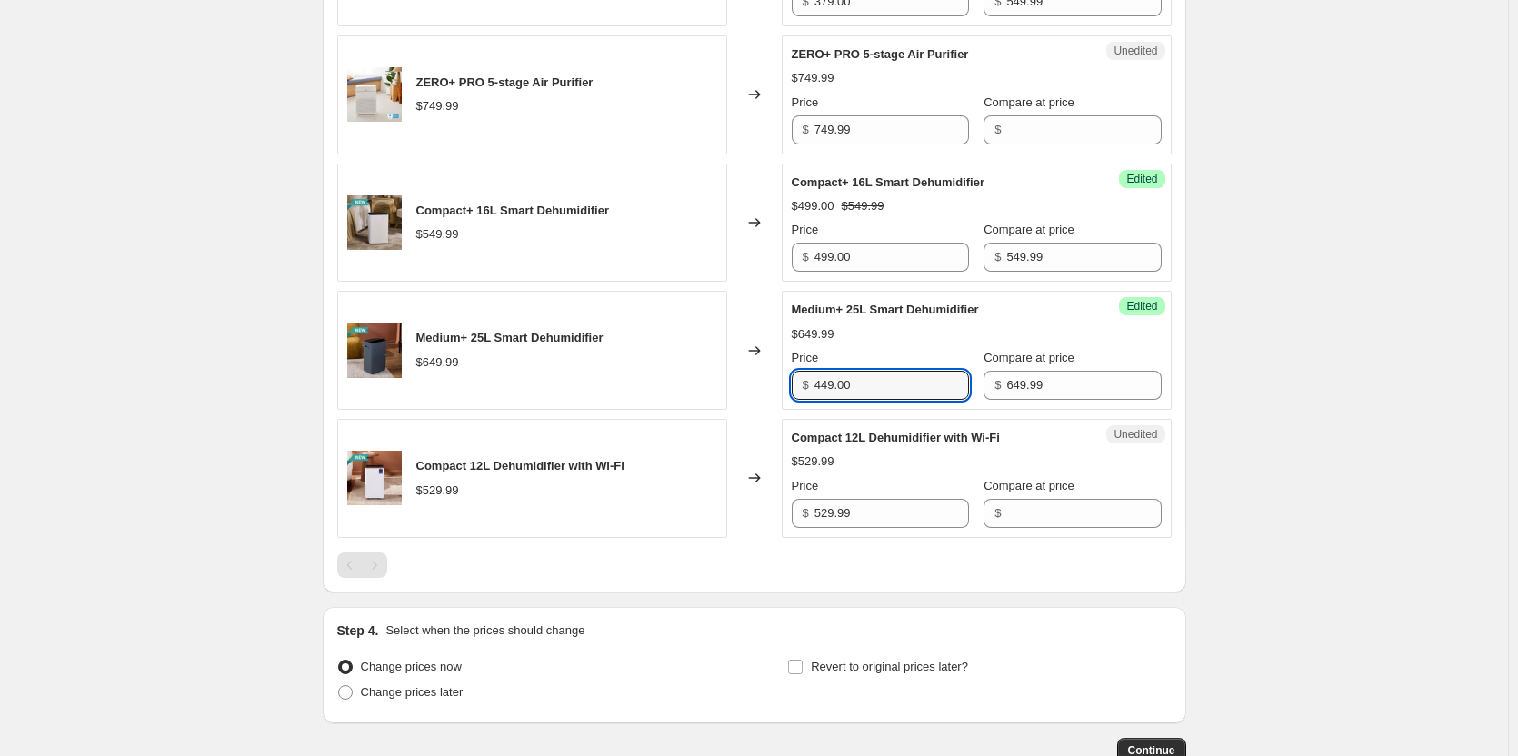
type input "449.00"
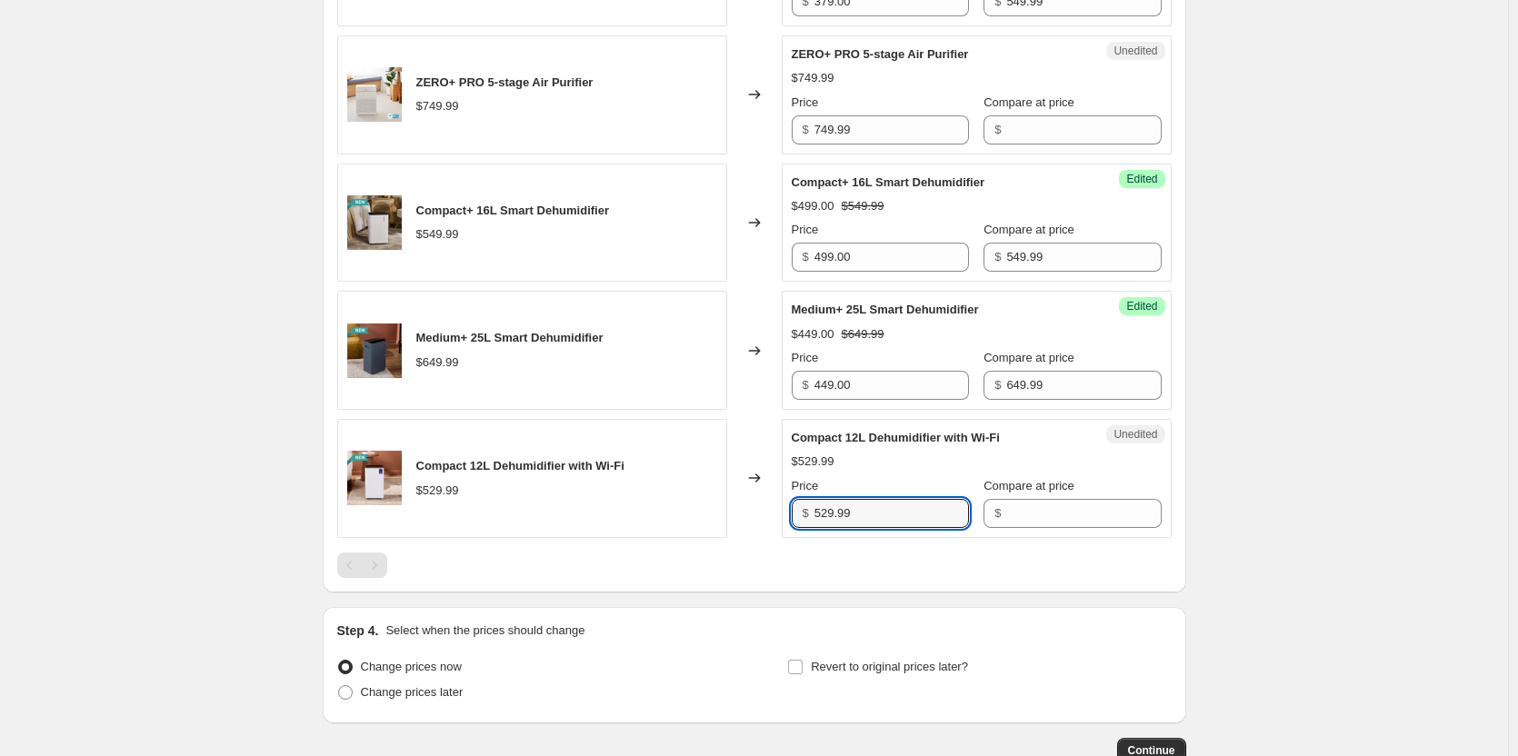
drag, startPoint x: 893, startPoint y: 536, endPoint x: 741, endPoint y: 523, distance: 153.3
click at [741, 523] on div "Compact 12L Dehumidifier with Wi-Fi $529.99 Changed to Unedited Compact 12L Deh…" at bounding box center [754, 478] width 834 height 119
click at [1009, 524] on input "Compare at price" at bounding box center [1083, 513] width 154 height 29
paste input "529.99"
type input "529.99"
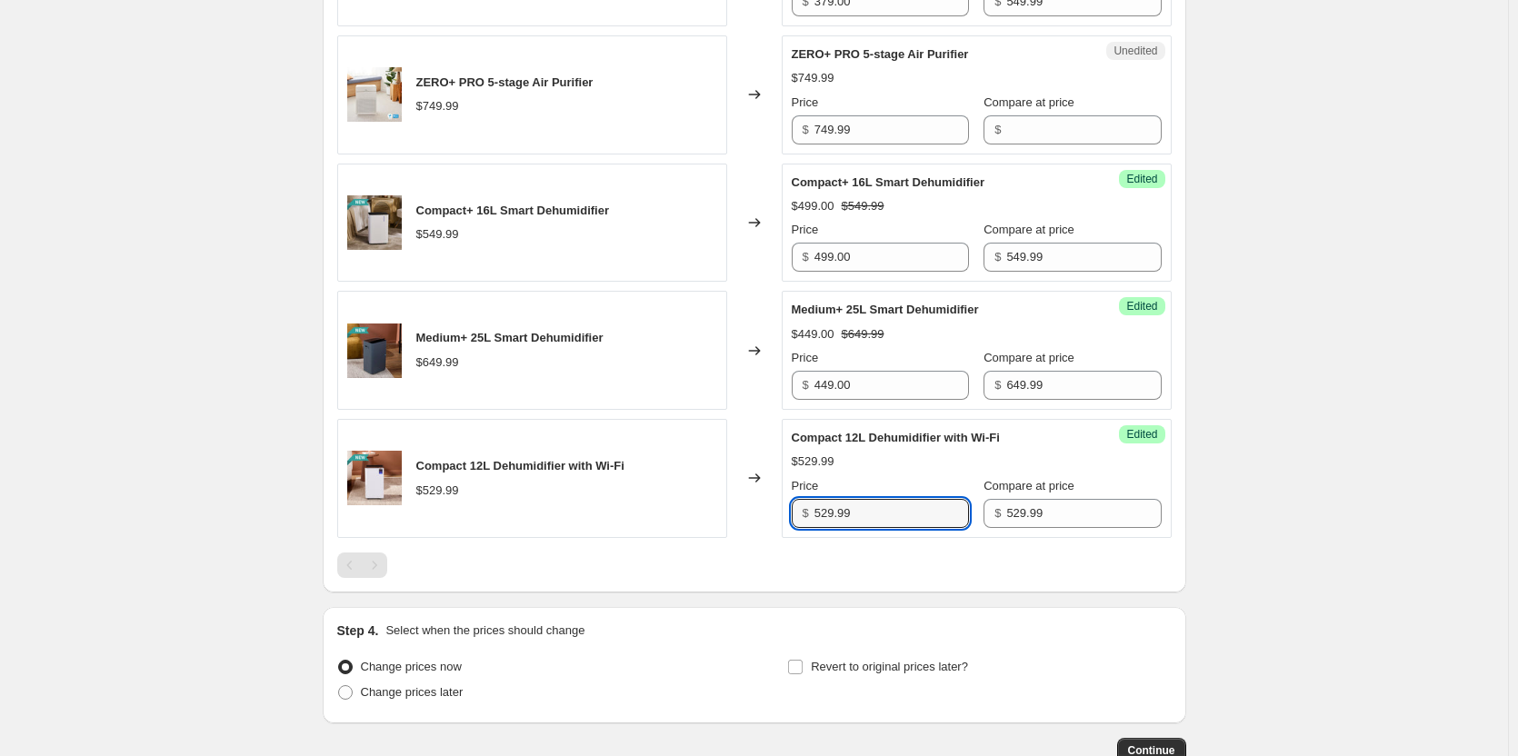
drag, startPoint x: 897, startPoint y: 529, endPoint x: 708, endPoint y: 542, distance: 189.4
click at [708, 538] on div "Compact 12L Dehumidifier with Wi-Fi $529.99 Changed to Success Edited Compact 1…" at bounding box center [754, 478] width 834 height 119
type input "369.00"
click at [350, 700] on span at bounding box center [345, 692] width 15 height 15
click at [339, 686] on input "Change prices later" at bounding box center [338, 685] width 1 height 1
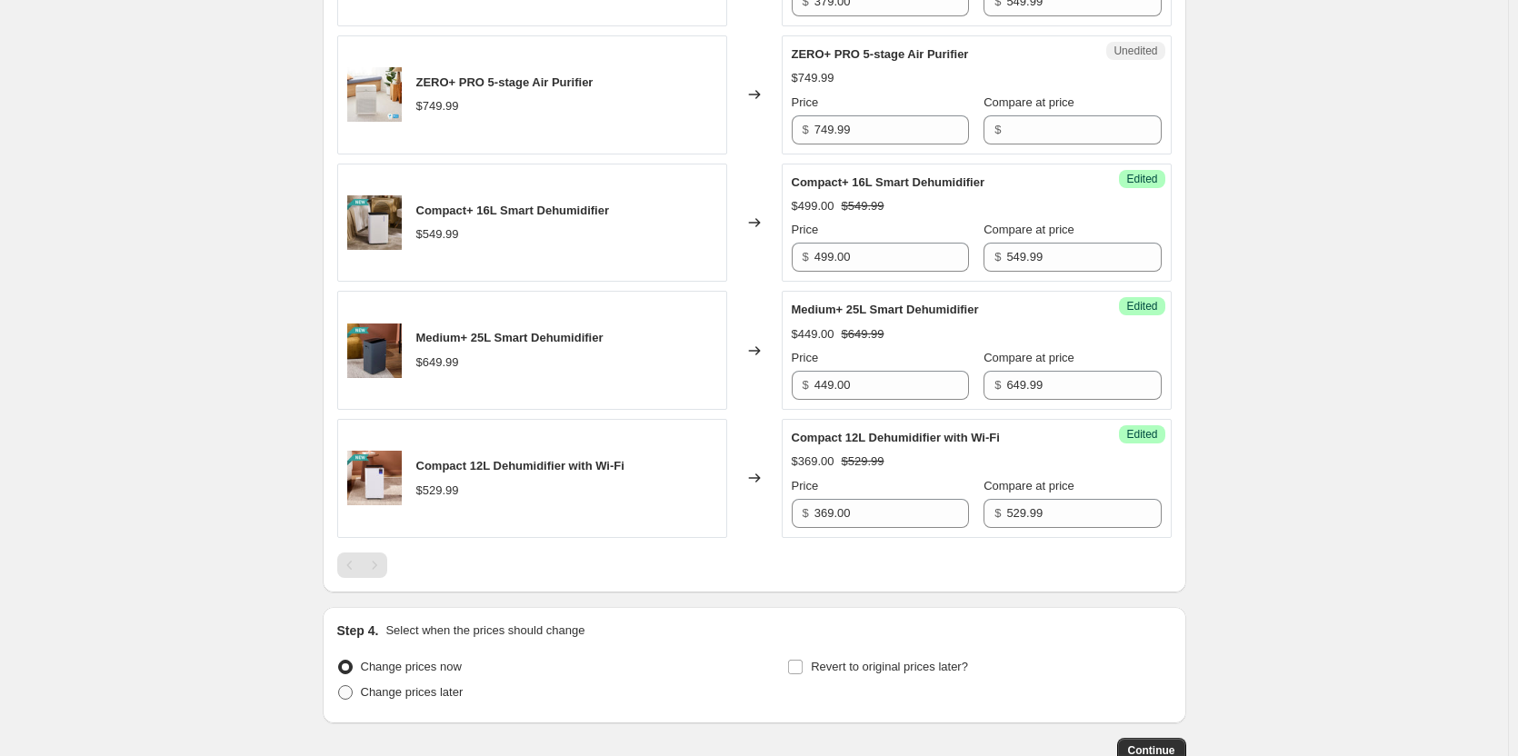
radio input "true"
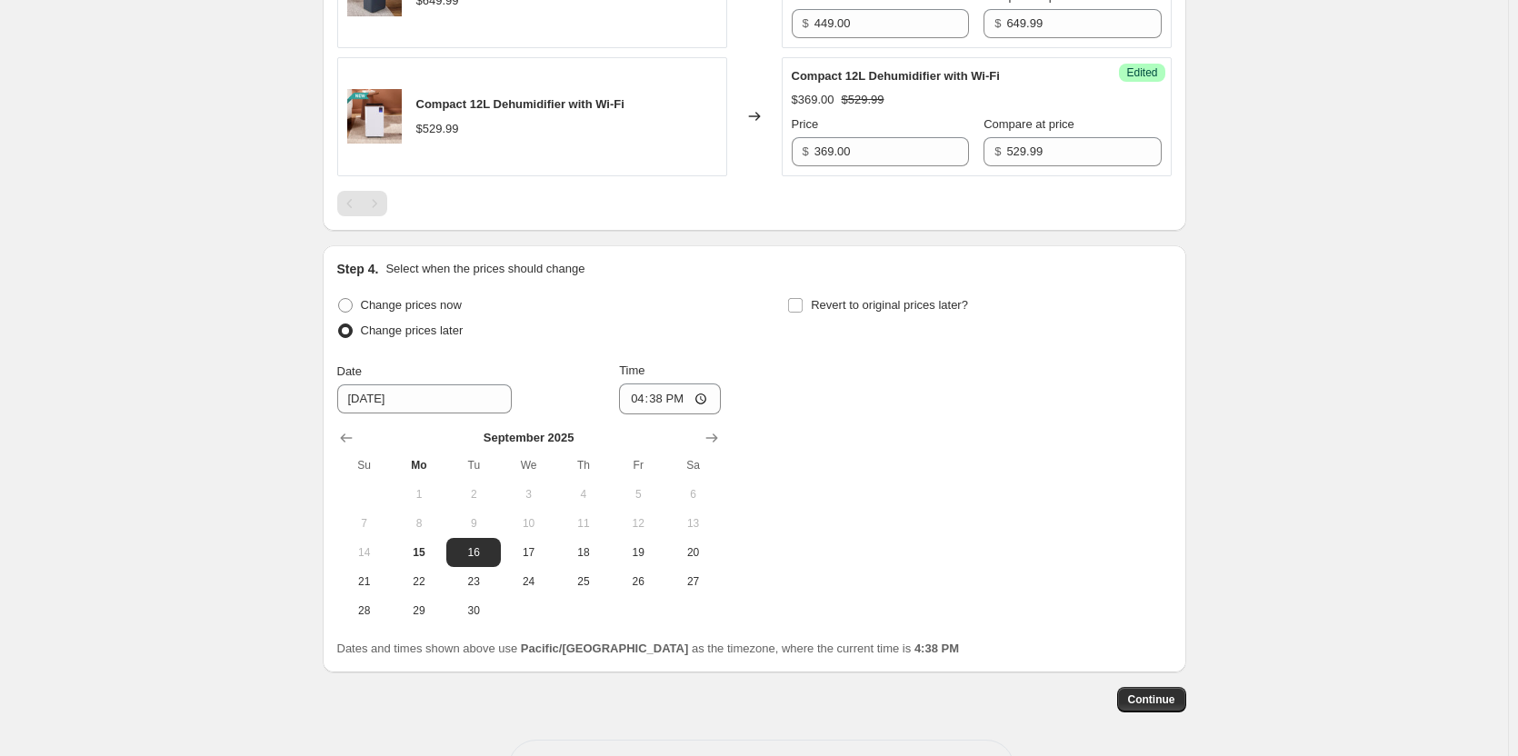
scroll to position [1379, 0]
click at [529, 565] on button "17" at bounding box center [528, 550] width 55 height 29
type input "[DATE]"
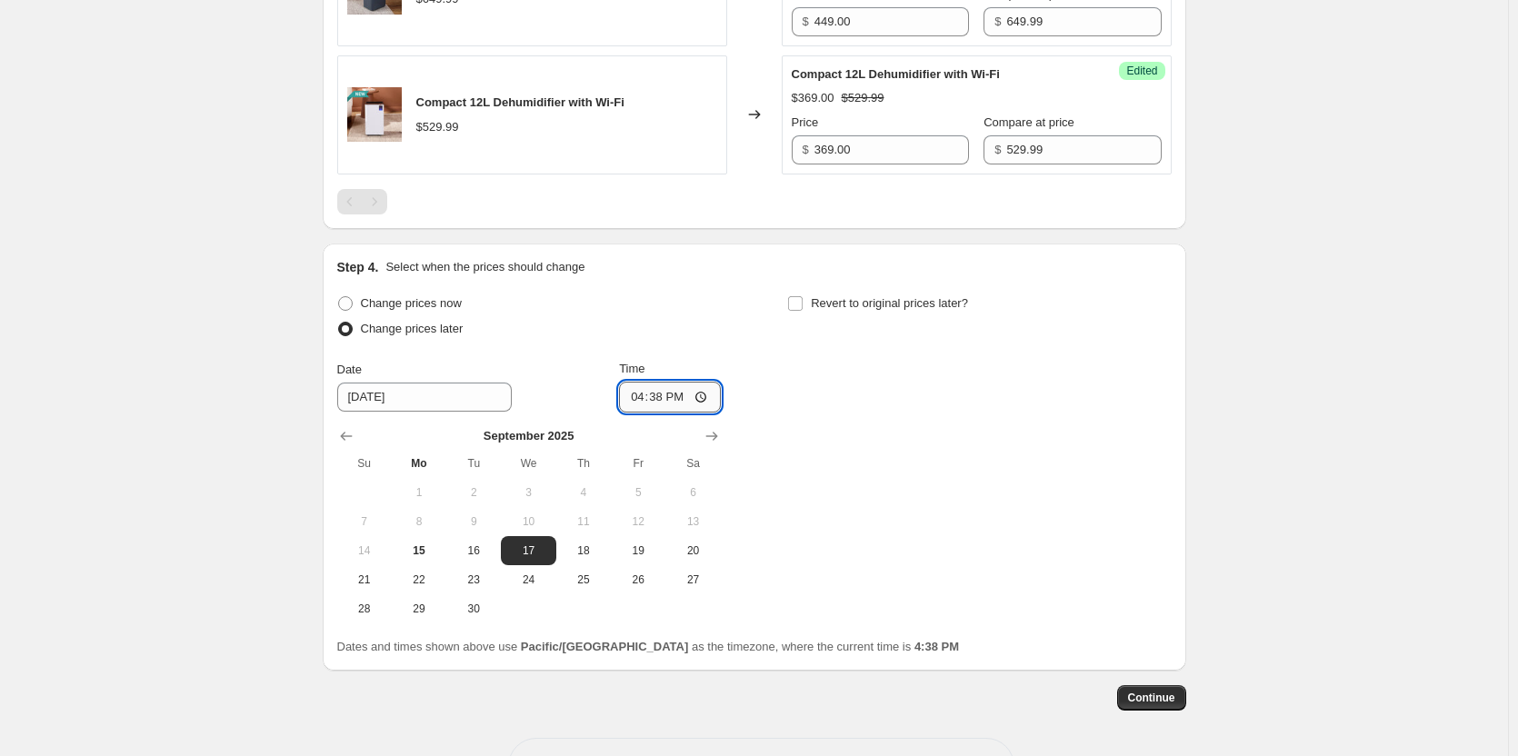
click at [711, 413] on input "16:38" at bounding box center [670, 397] width 102 height 31
type input "00:05"
click at [861, 500] on div "Change prices now Change prices later Date [DATE] Time 00:[DATE] Mo Tu We Th Fr…" at bounding box center [754, 457] width 834 height 333
click at [800, 311] on input "Revert to original prices later?" at bounding box center [795, 303] width 15 height 15
checkbox input "true"
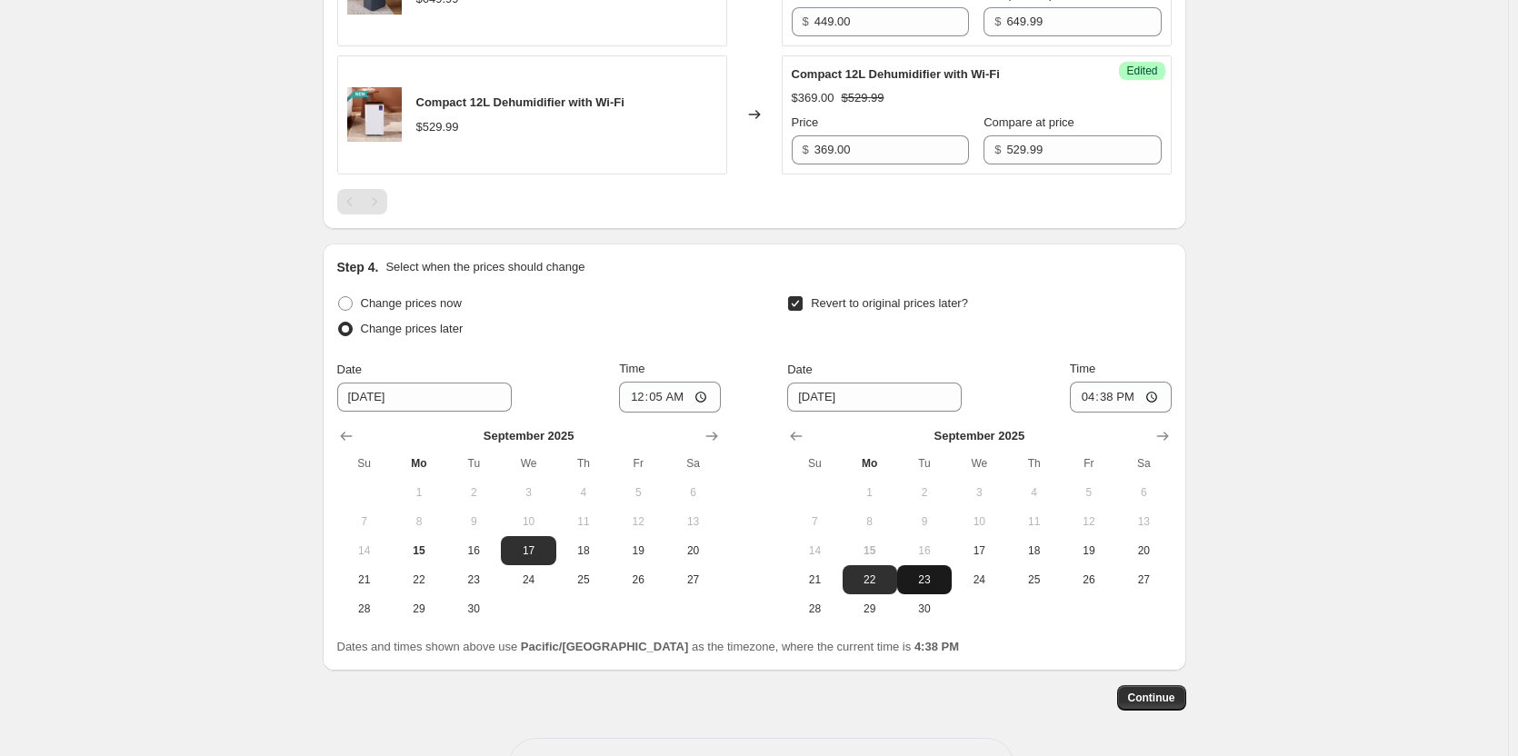
click at [941, 587] on span "23" at bounding box center [924, 579] width 40 height 15
type input "[DATE]"
click at [1162, 413] on input "16:38" at bounding box center [1121, 397] width 102 height 31
type input "23:59"
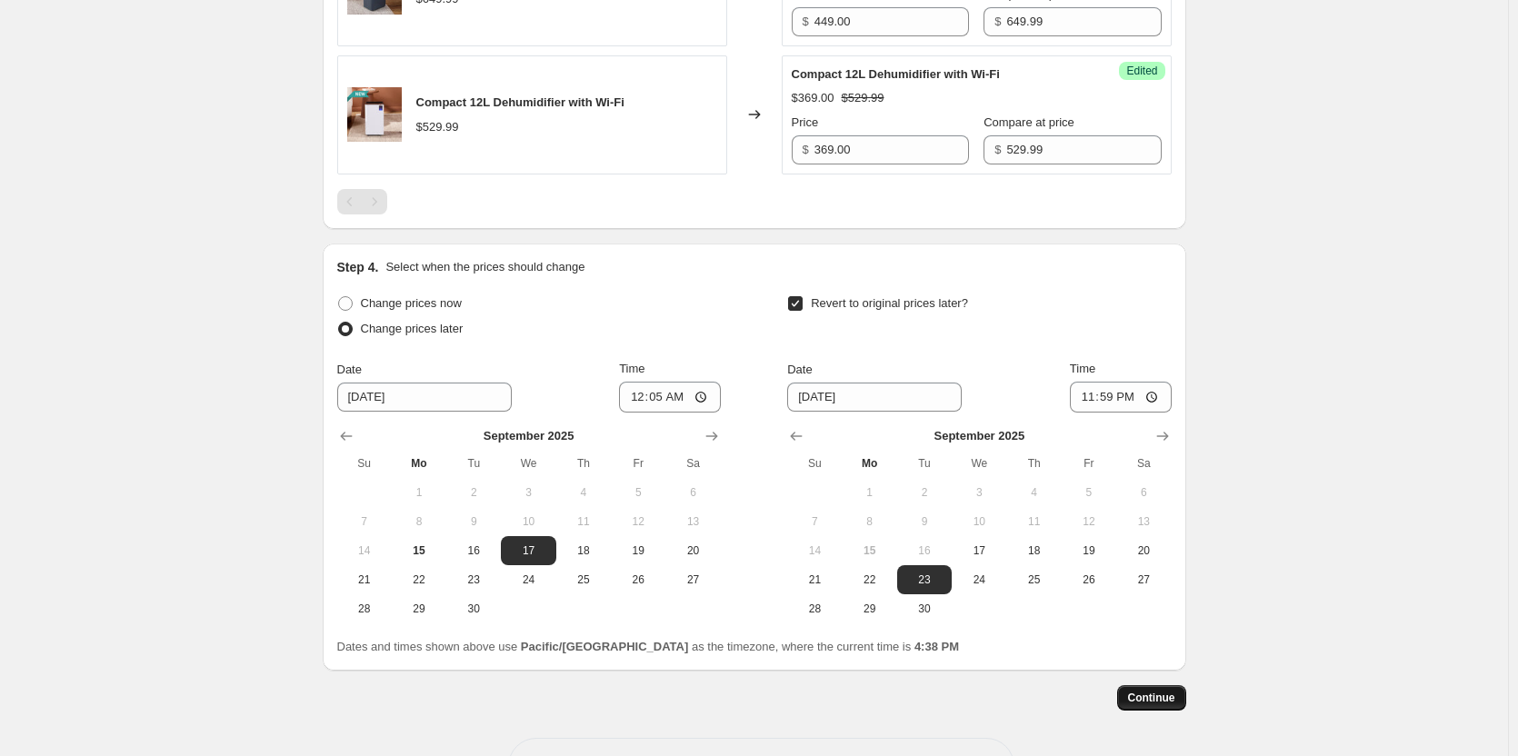
click at [1155, 705] on span "Continue" at bounding box center [1151, 698] width 47 height 15
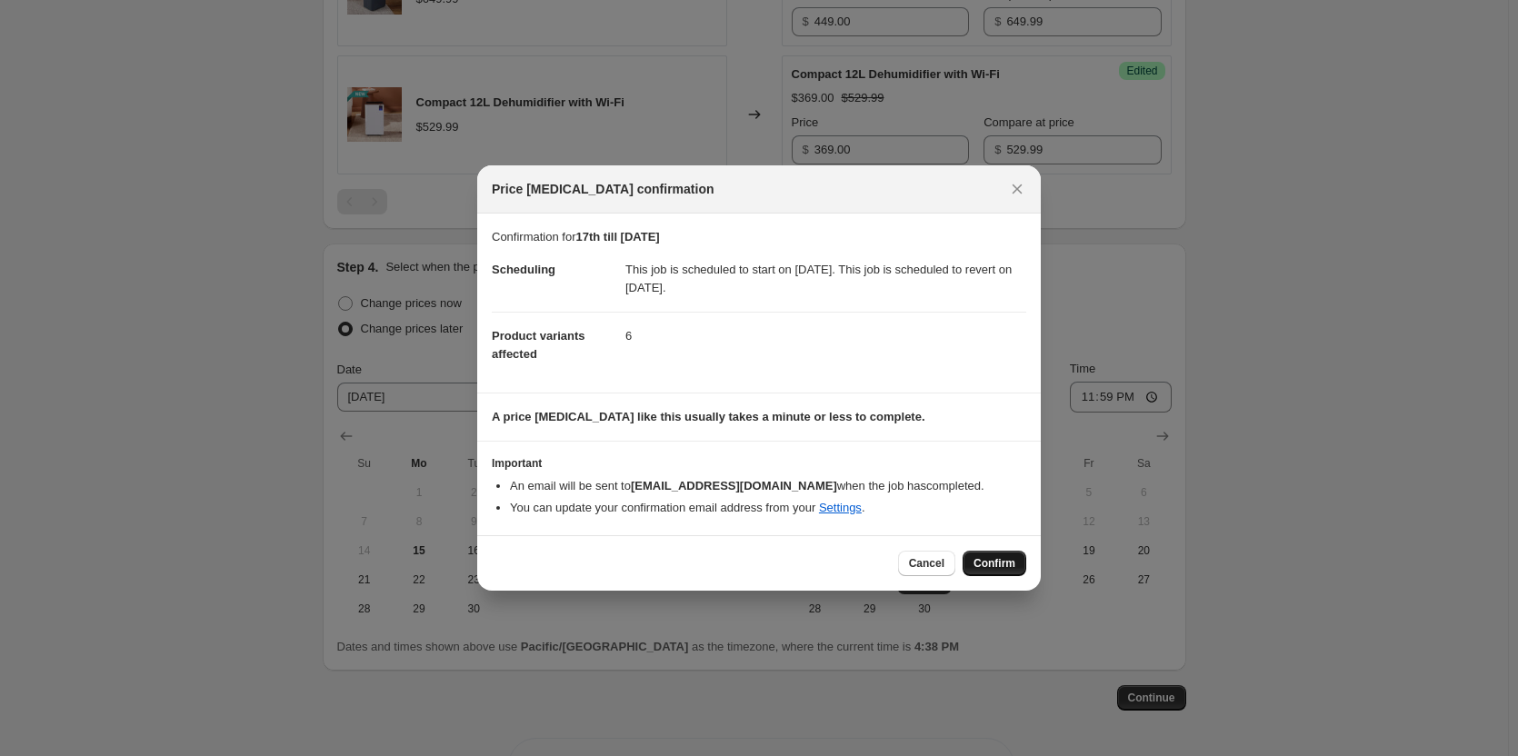
click at [984, 561] on span "Confirm" at bounding box center [994, 563] width 42 height 15
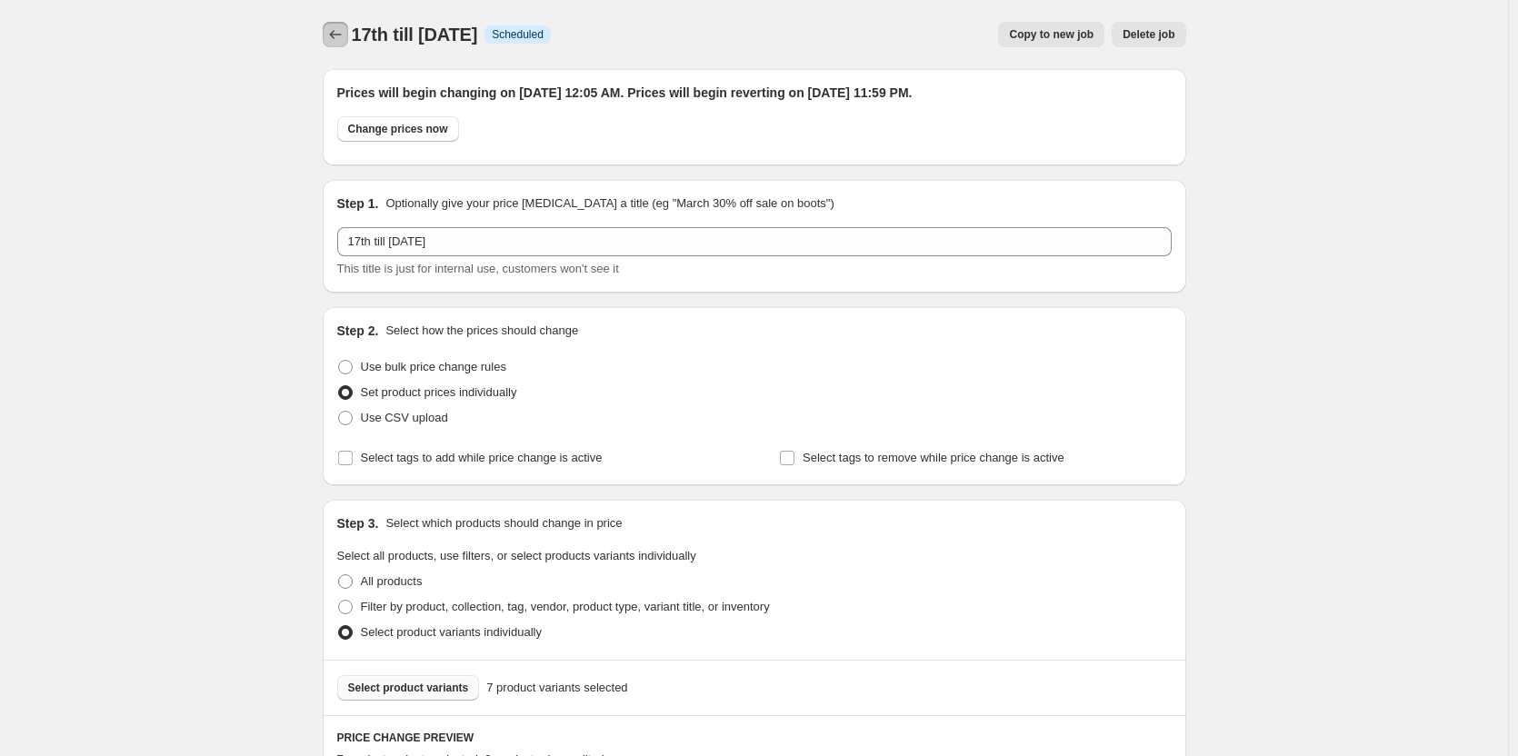
click at [329, 41] on button "Price change jobs" at bounding box center [335, 34] width 25 height 25
